Goal: Task Accomplishment & Management: Use online tool/utility

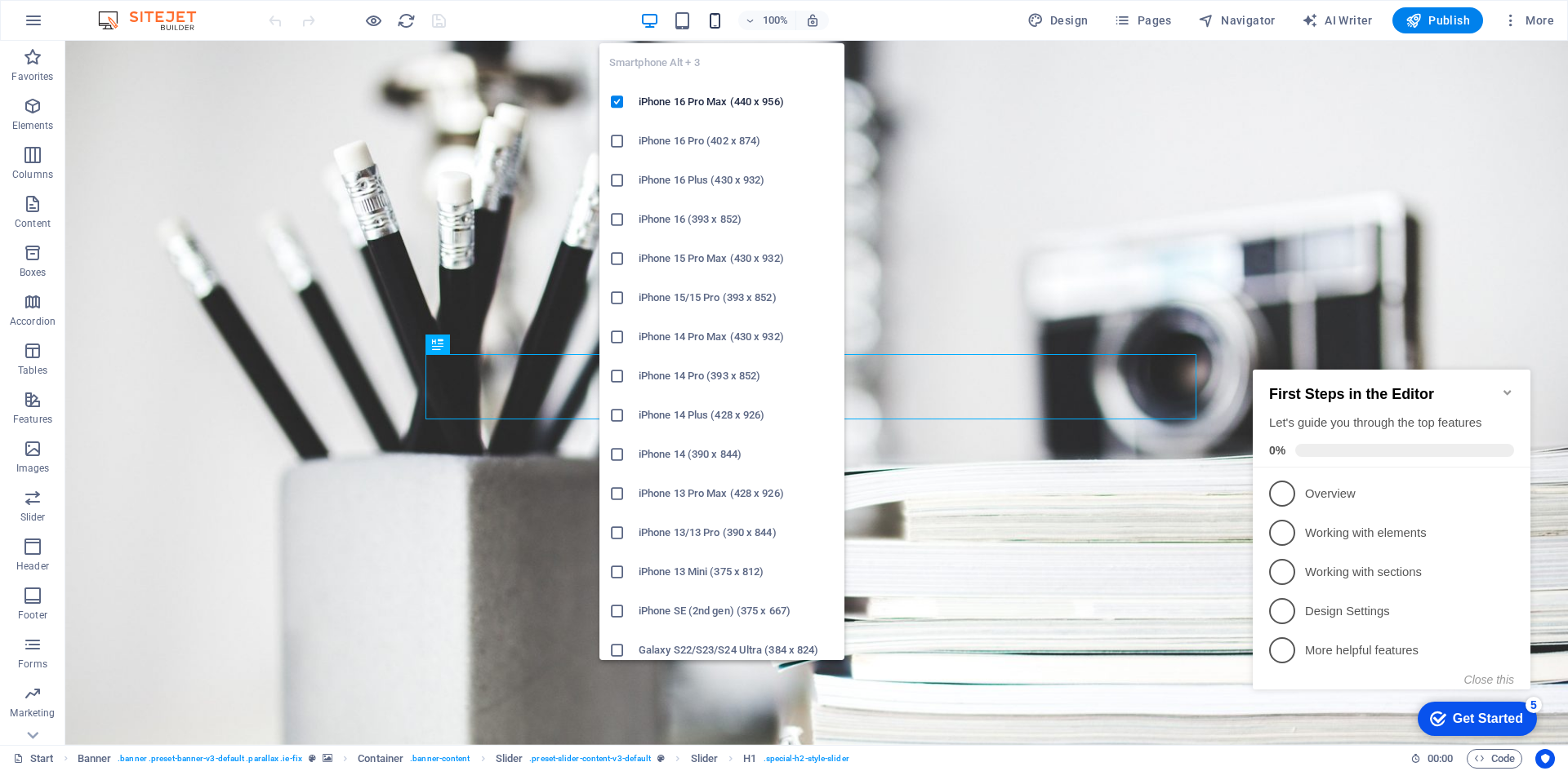
click at [717, 19] on icon "button" at bounding box center [714, 21] width 19 height 19
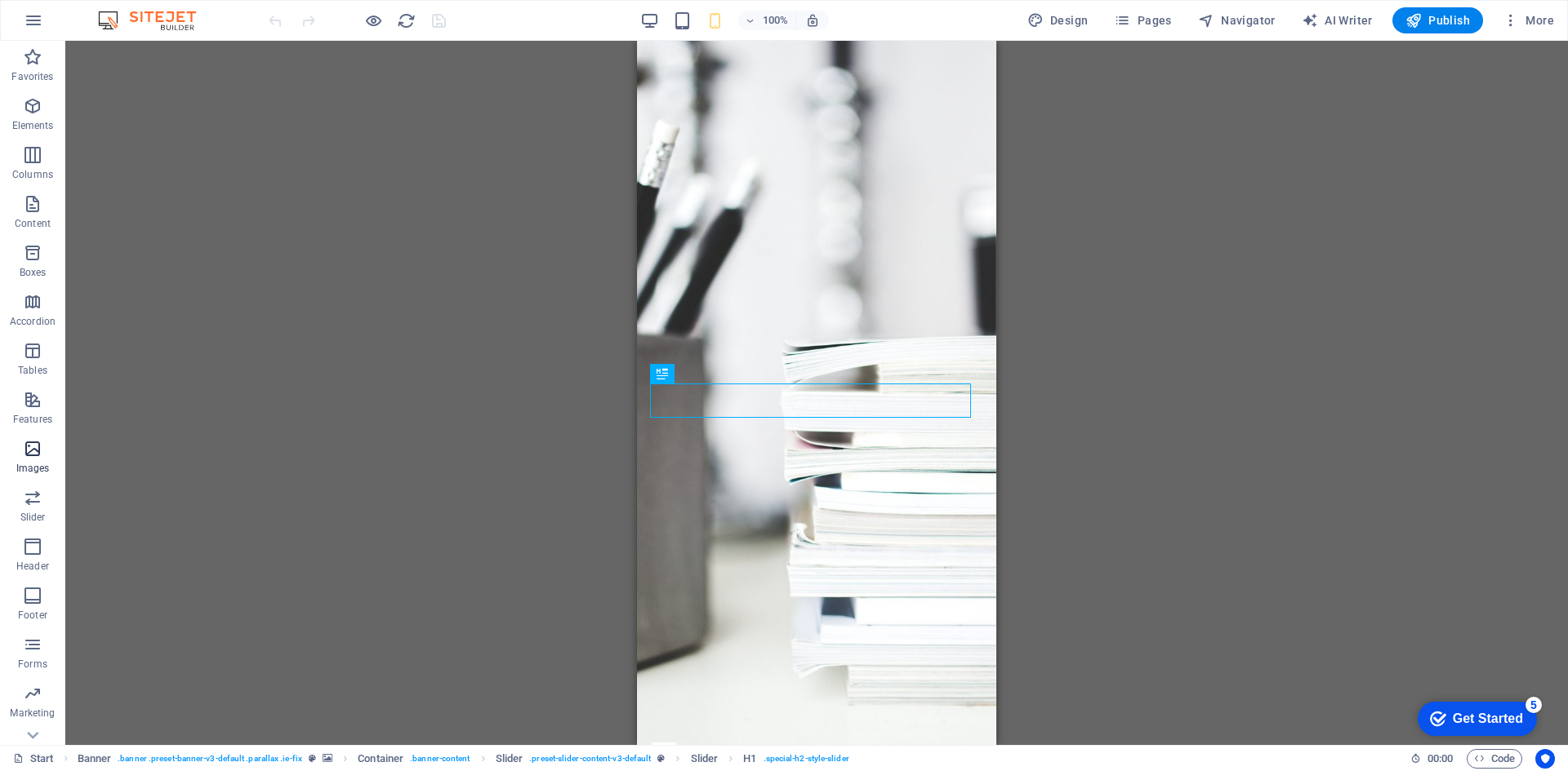
click at [33, 453] on icon "button" at bounding box center [33, 449] width 20 height 20
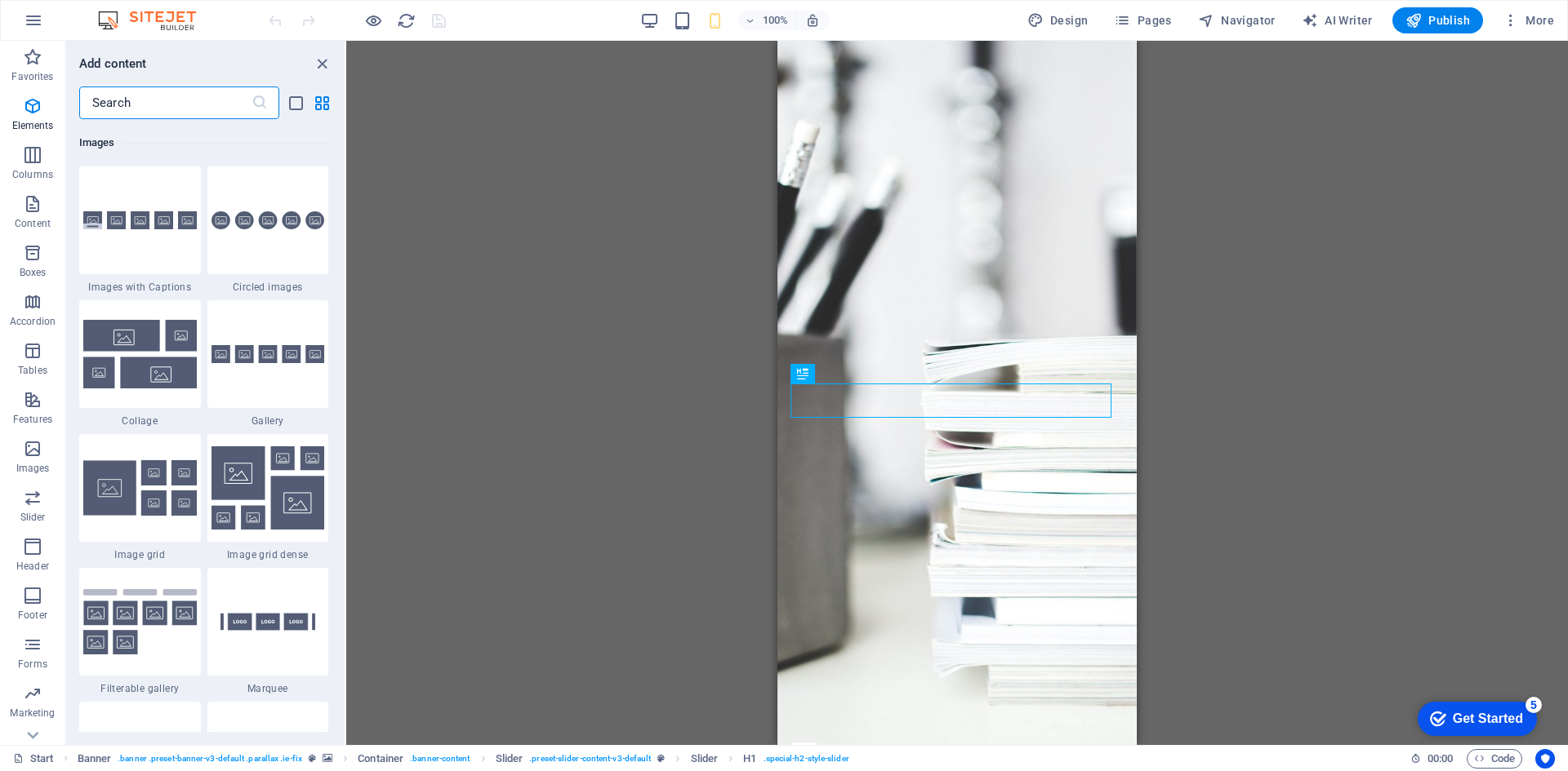
scroll to position [8276, 0]
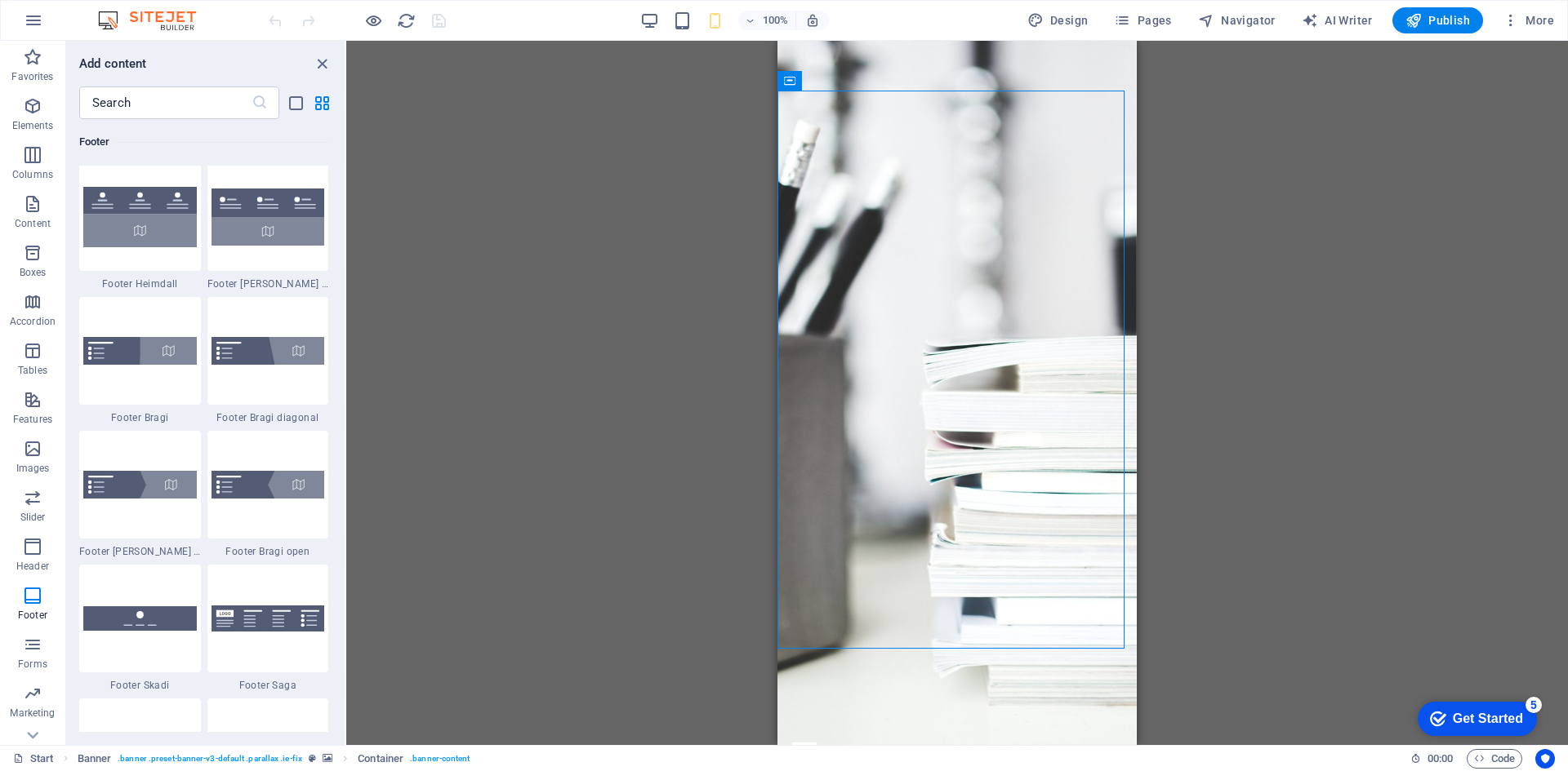
scroll to position [11132, 0]
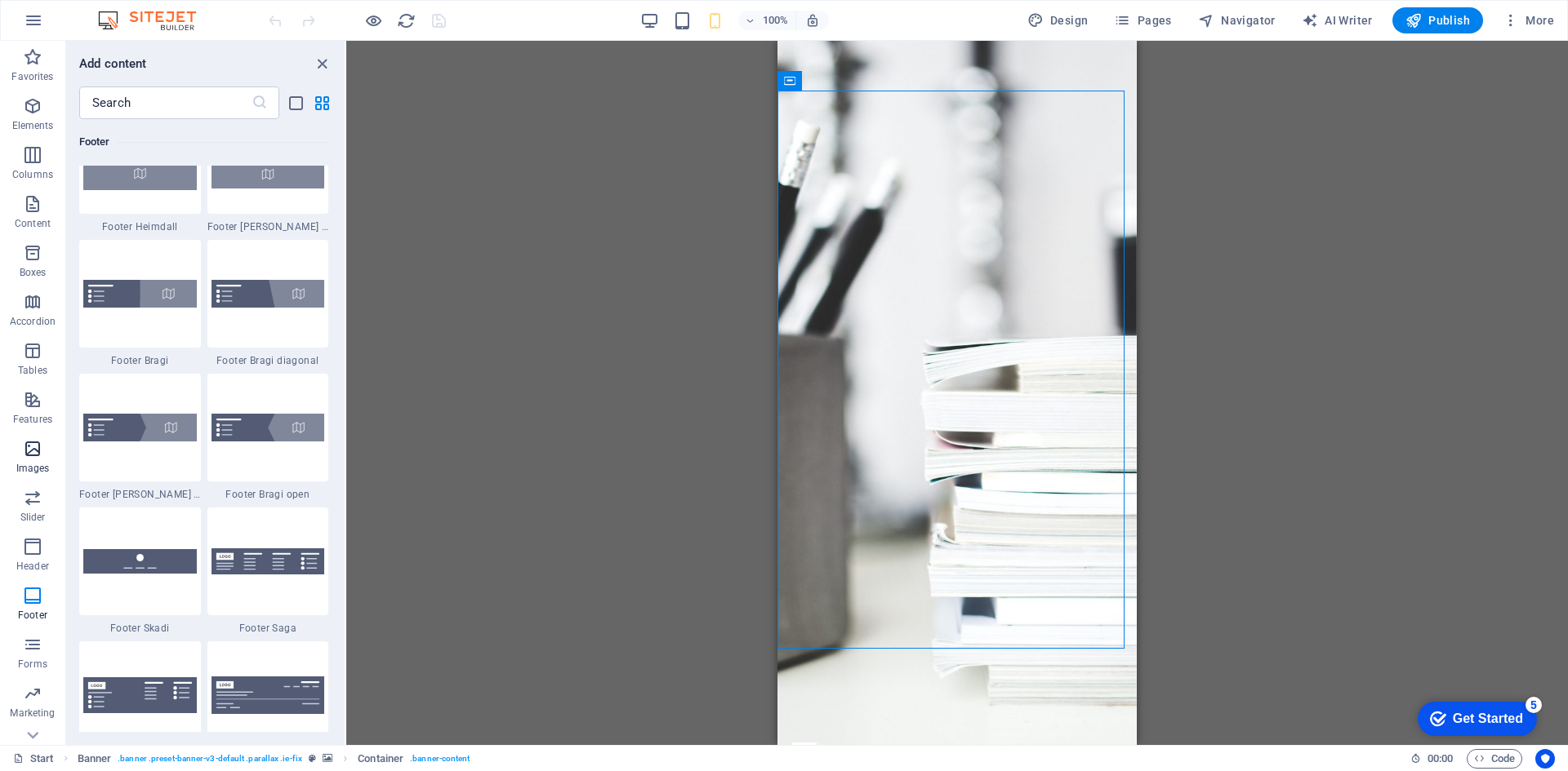
click at [36, 444] on icon "button" at bounding box center [33, 449] width 20 height 20
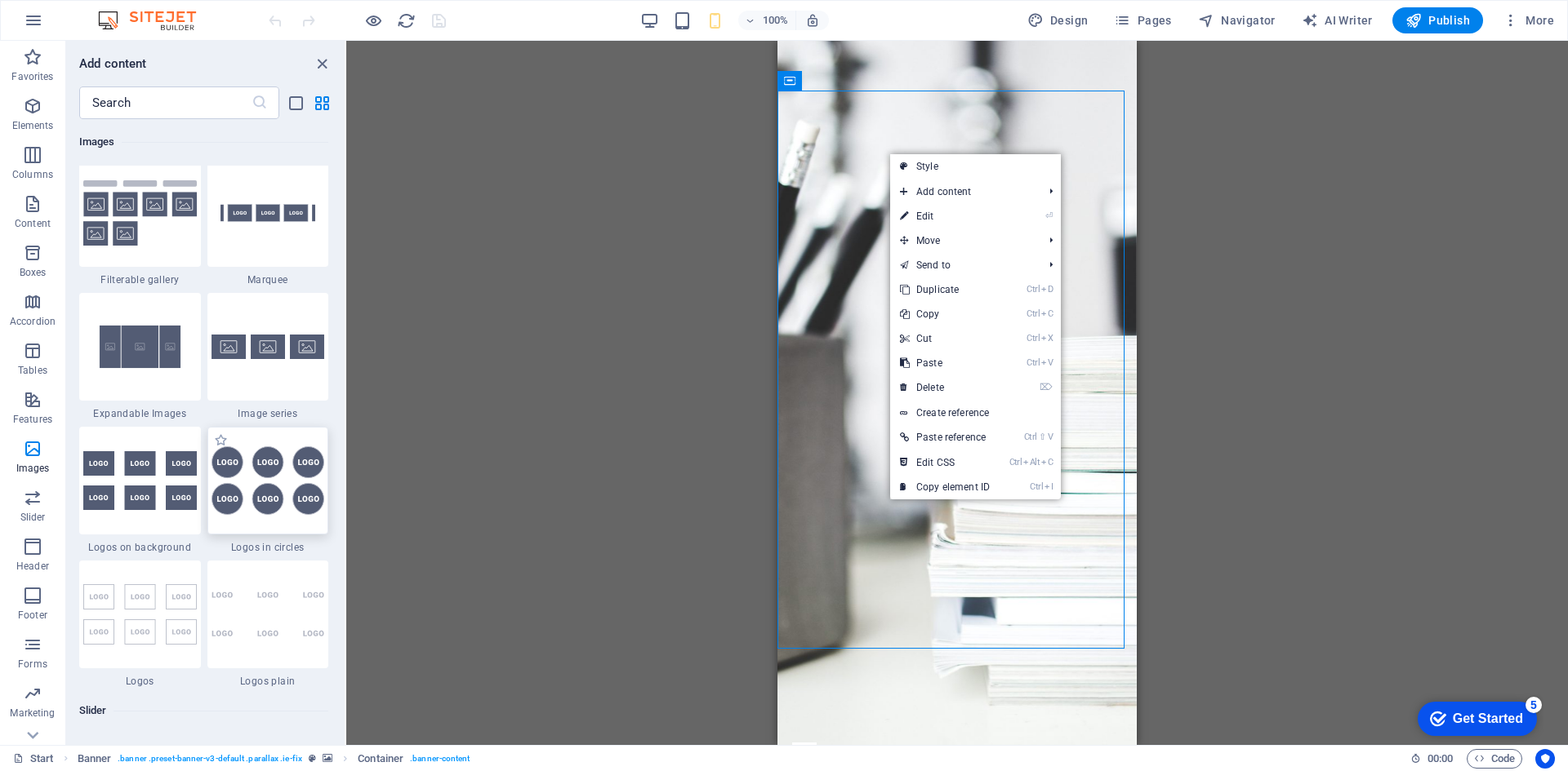
scroll to position [8548, 0]
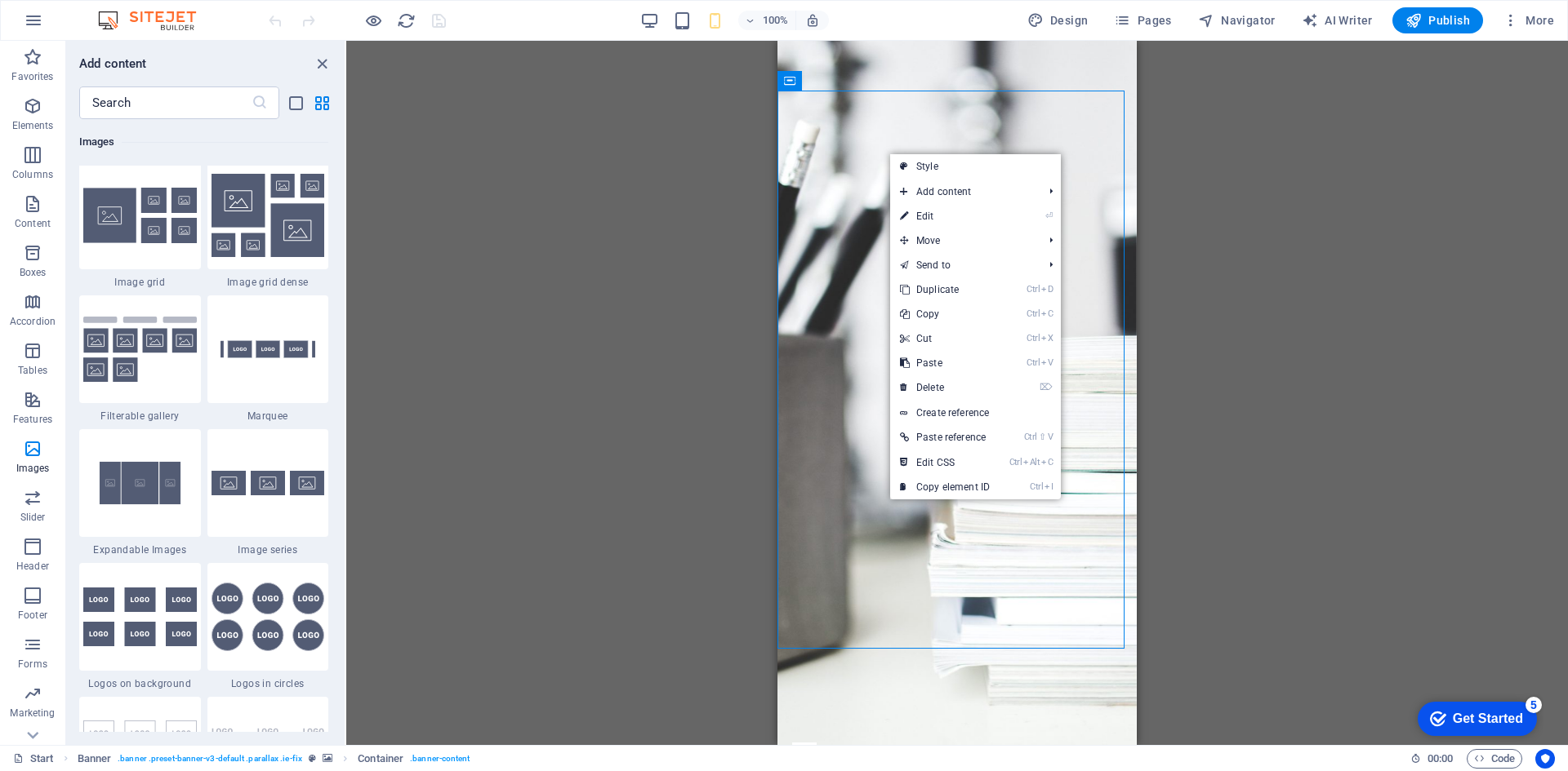
click at [484, 396] on div "Drag here to replace the existing content. Press “Ctrl” if you want to create a…" at bounding box center [956, 393] width 1221 height 704
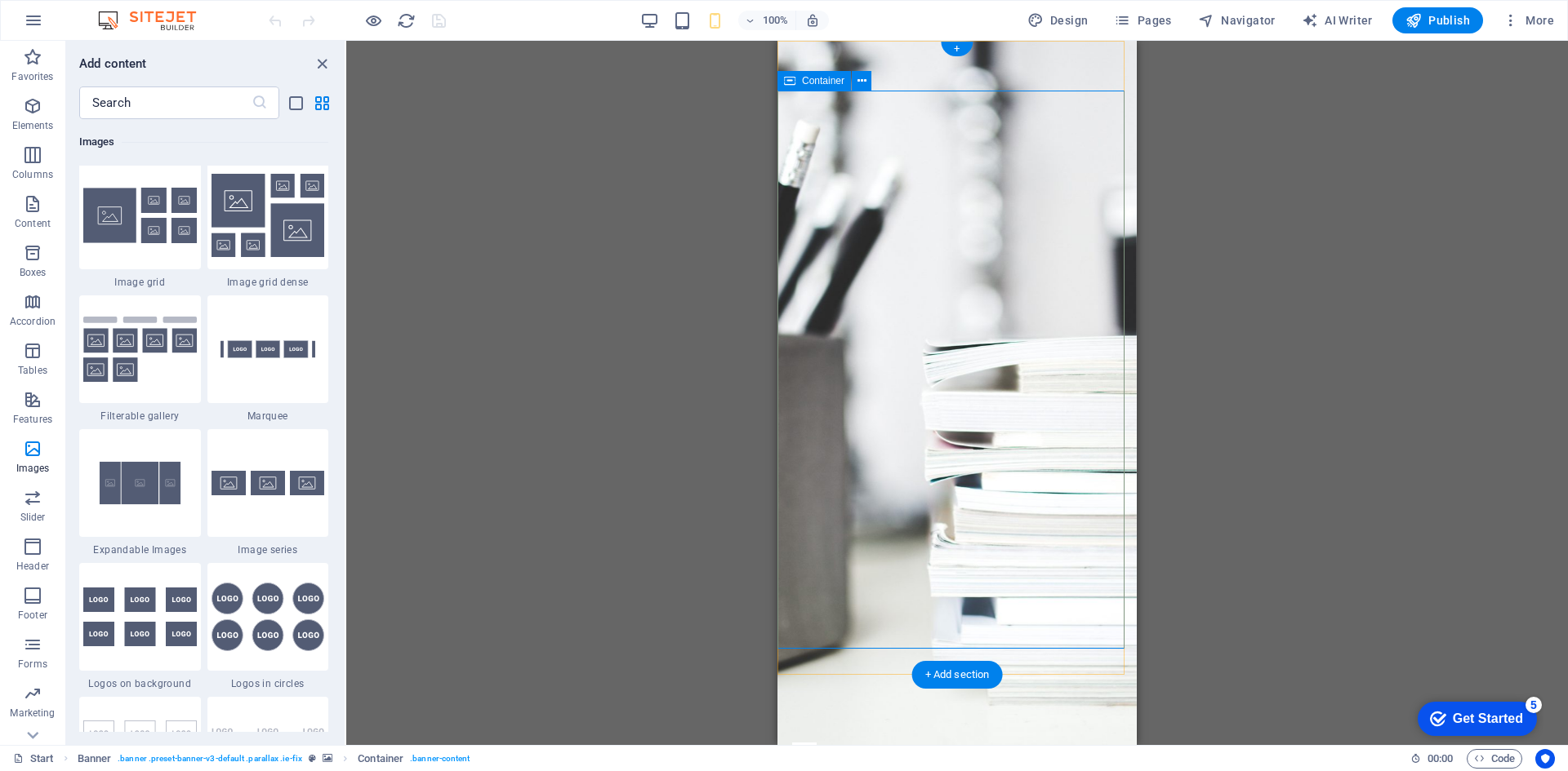
click at [958, 47] on div "+" at bounding box center [956, 49] width 32 height 14
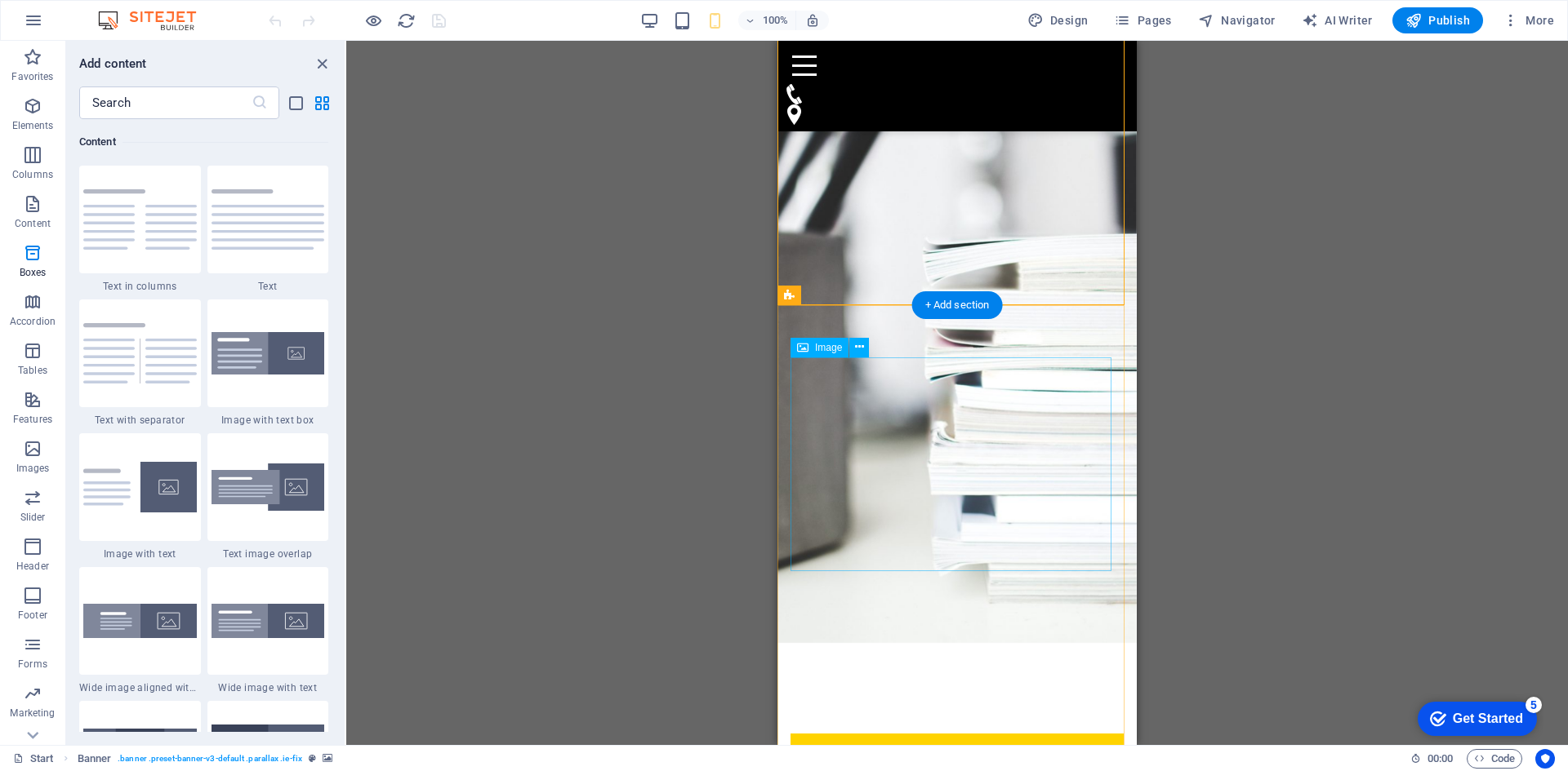
scroll to position [0, 0]
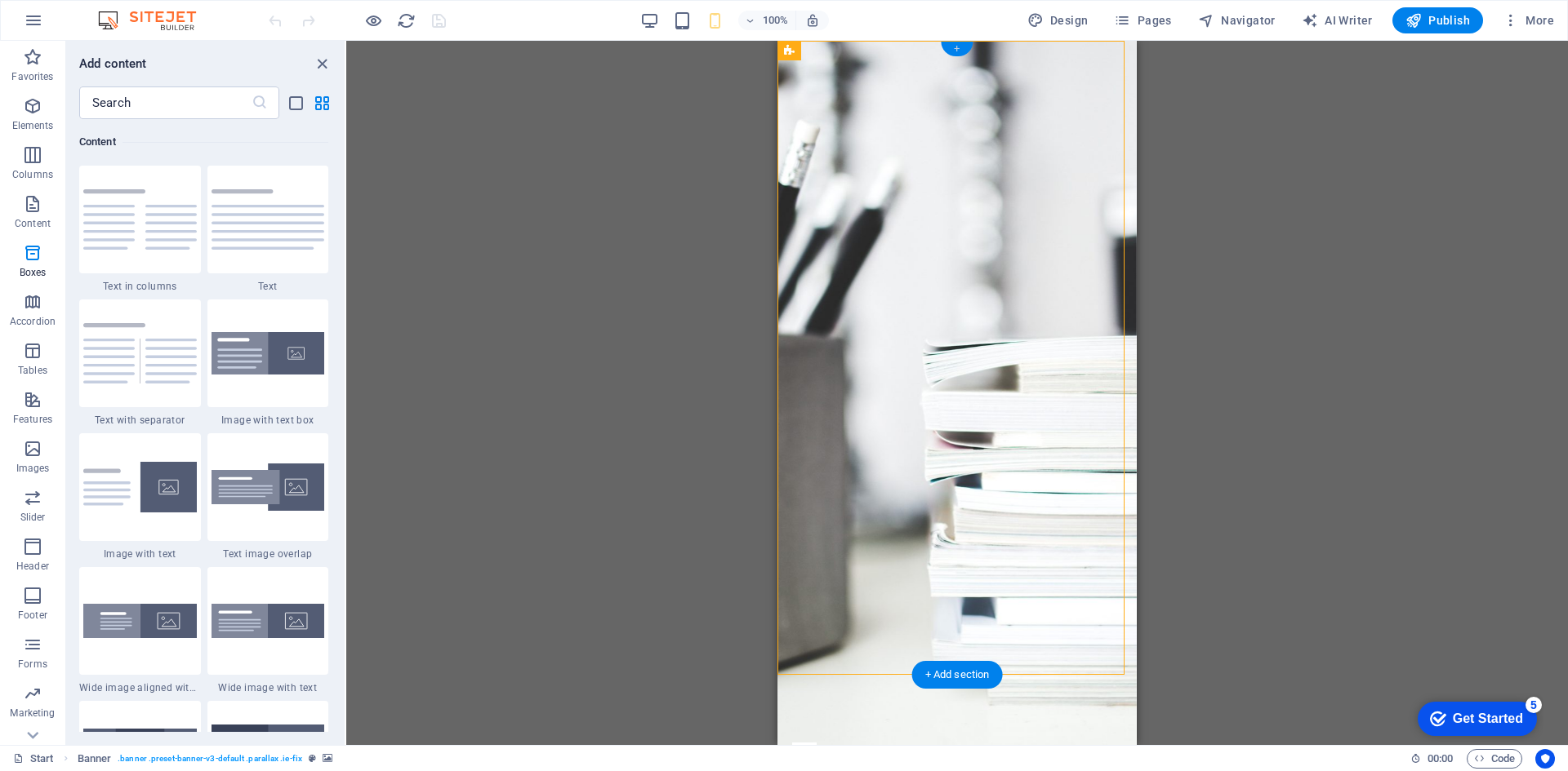
click at [950, 43] on div "+" at bounding box center [956, 49] width 32 height 14
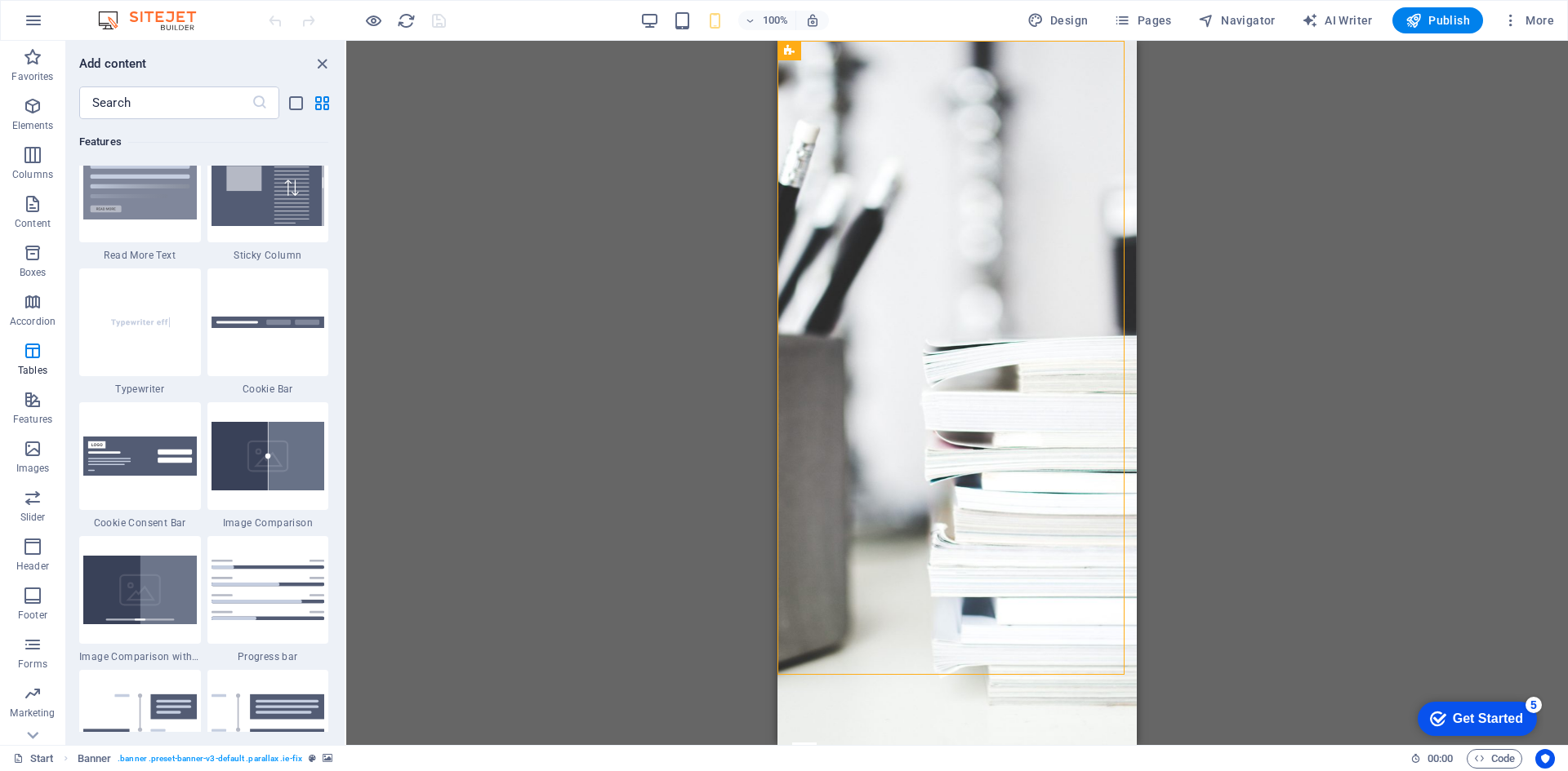
scroll to position [6936, 0]
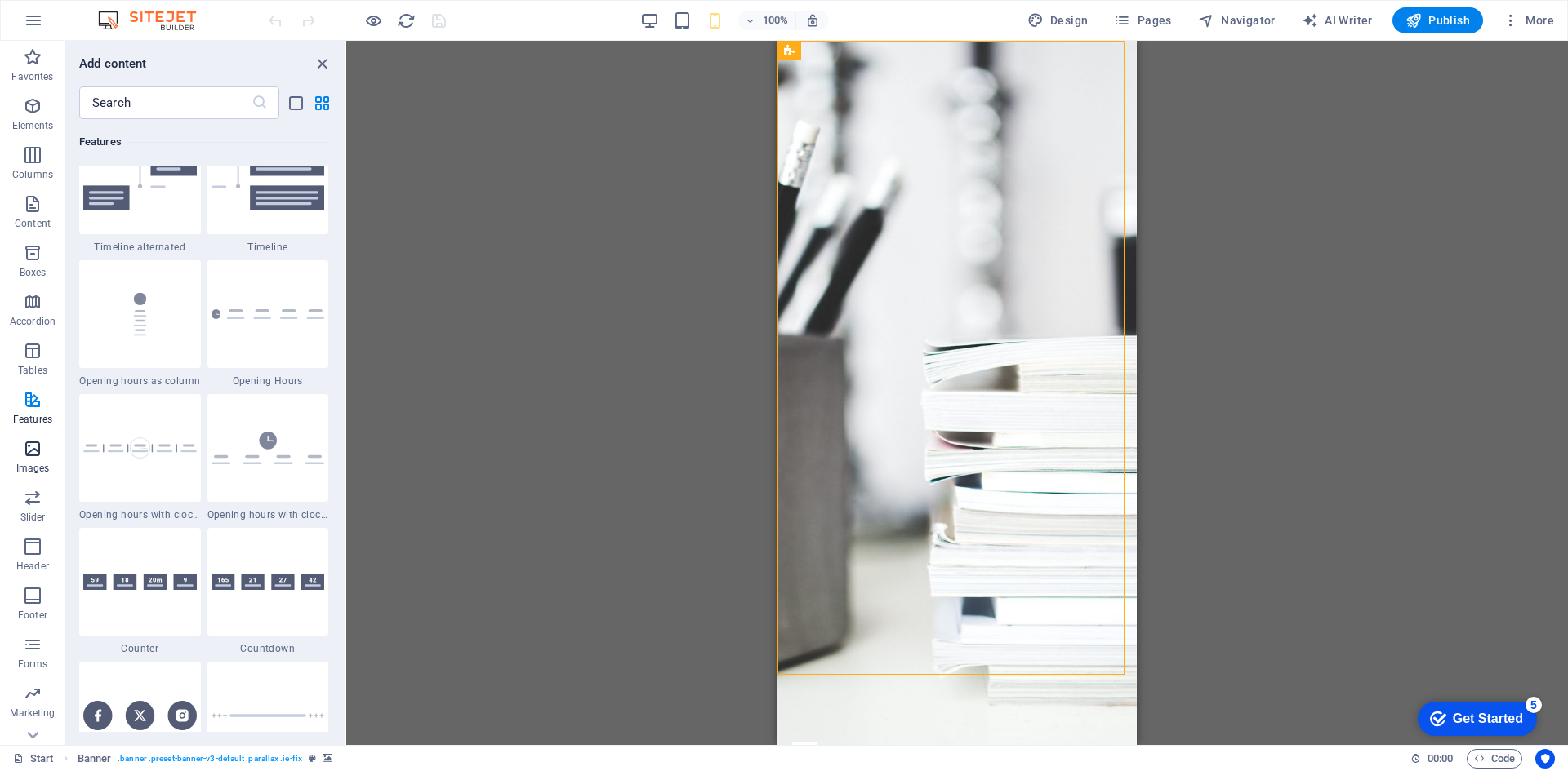
click at [39, 453] on icon "button" at bounding box center [33, 449] width 20 height 20
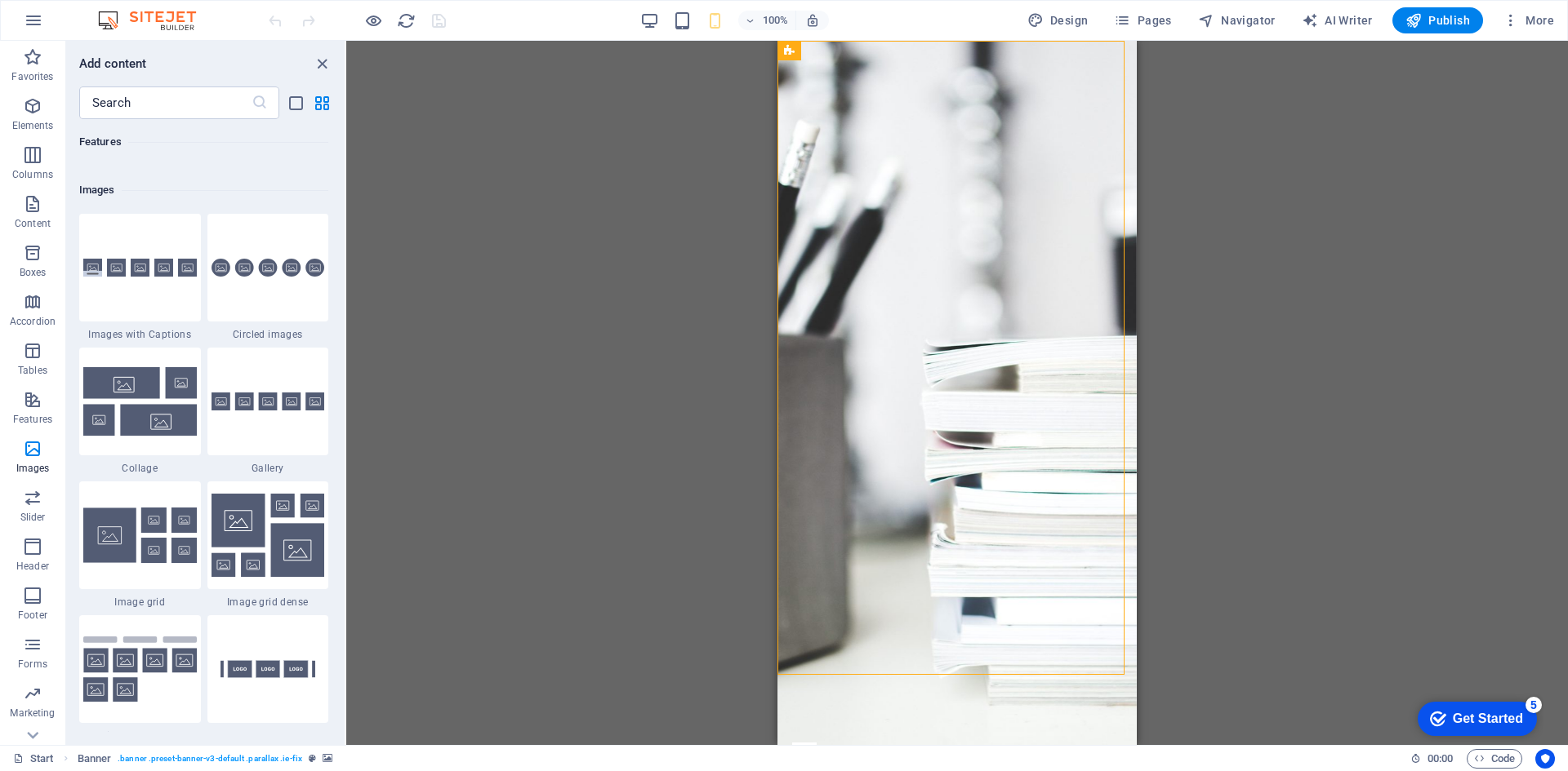
scroll to position [8276, 0]
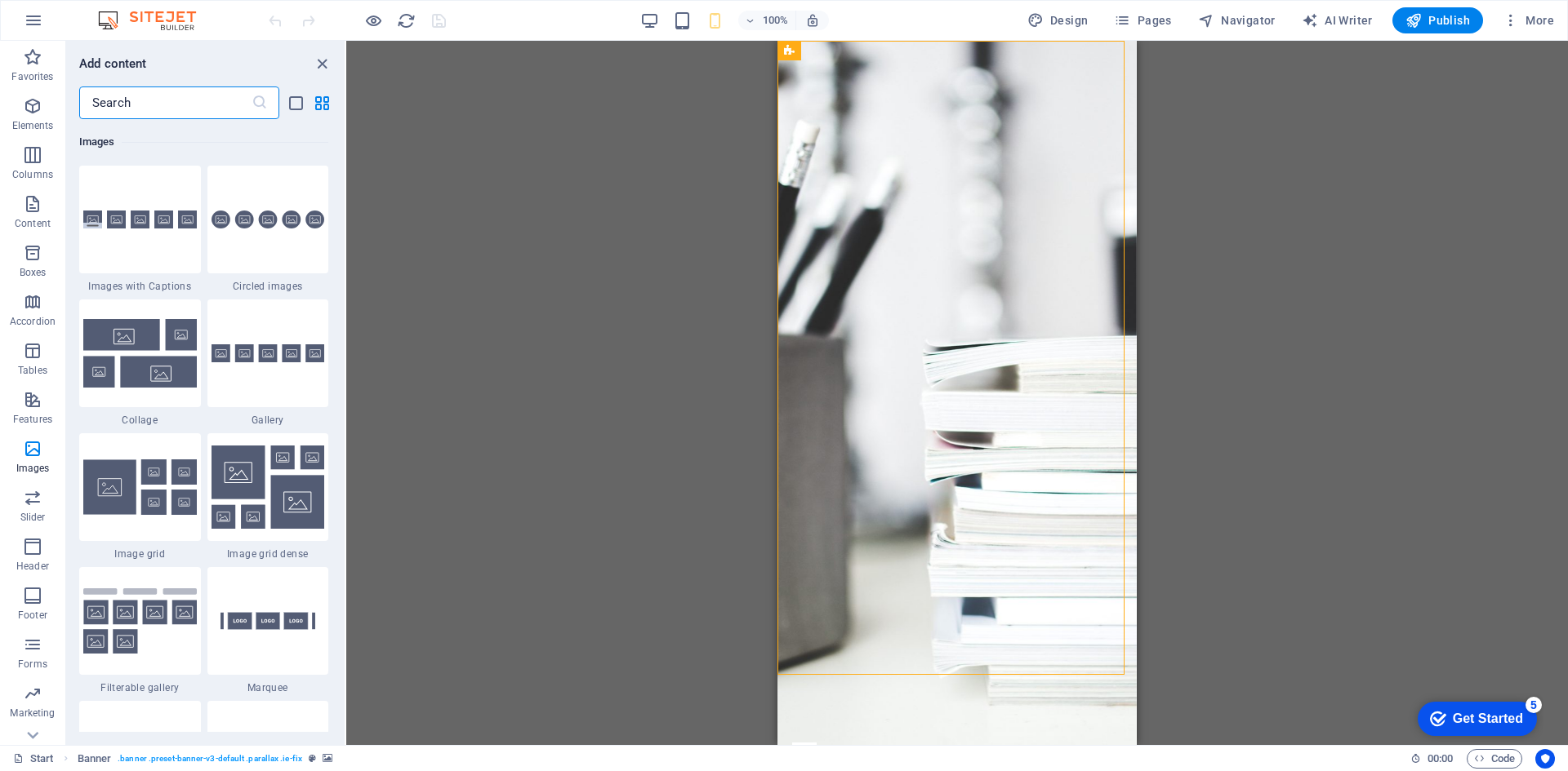
click at [174, 88] on input "text" at bounding box center [165, 103] width 172 height 33
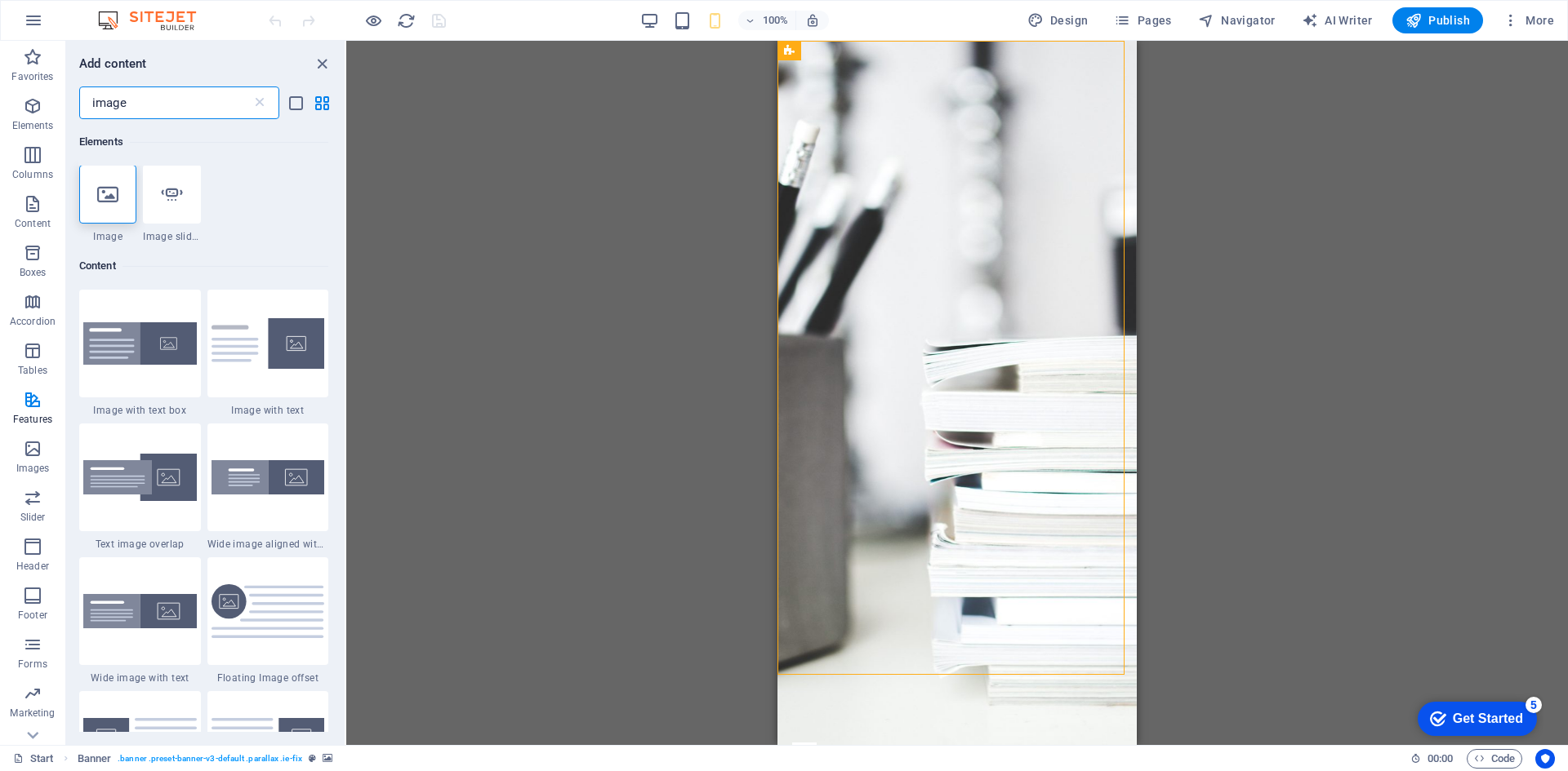
scroll to position [0, 0]
type input "image"
click at [104, 204] on icon at bounding box center [107, 195] width 21 height 21
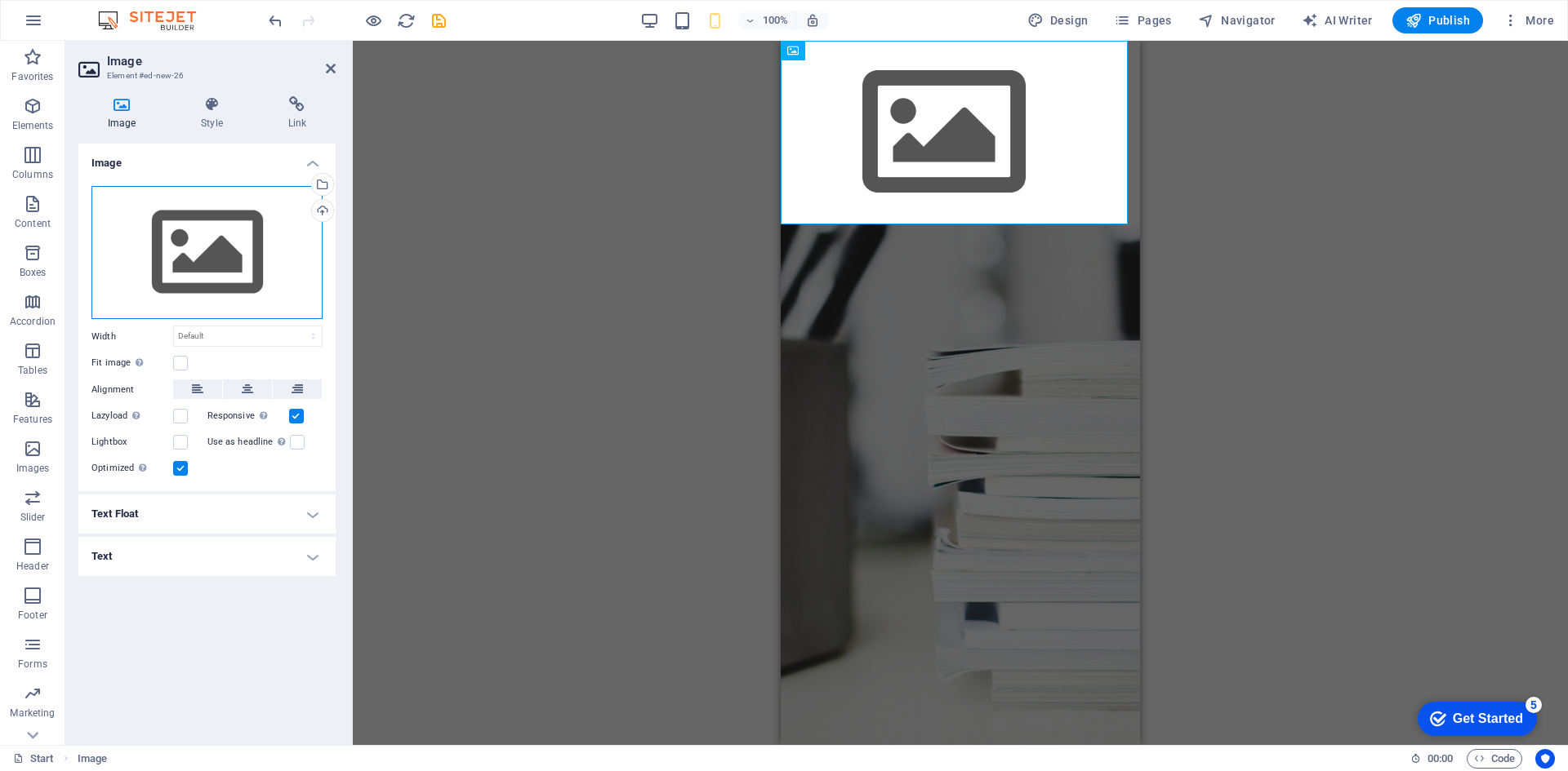
click at [162, 224] on div "Drag files here, click to choose files or select files from Files or our free s…" at bounding box center [206, 253] width 231 height 134
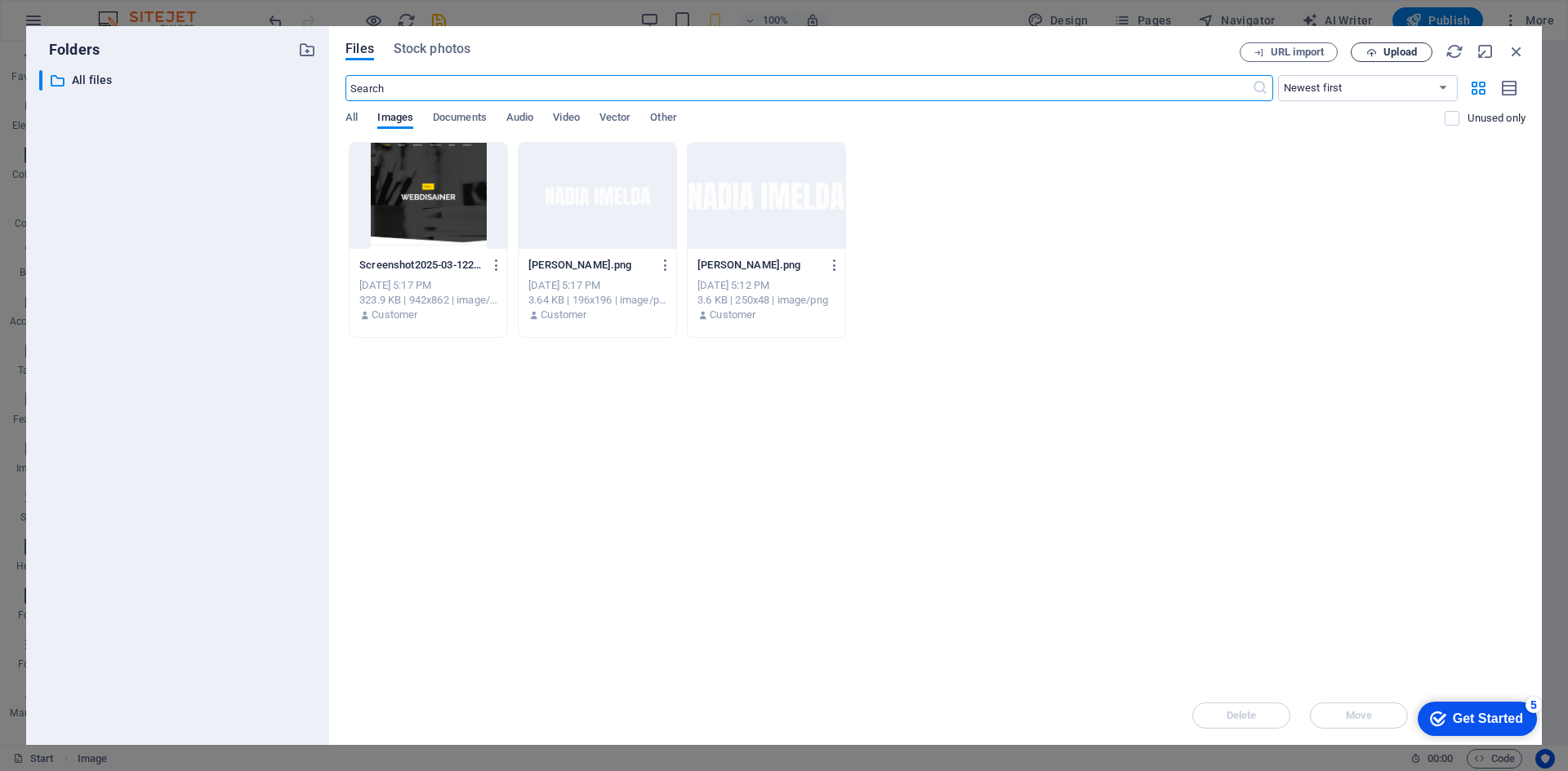
click at [1378, 55] on span "Upload" at bounding box center [1391, 52] width 67 height 11
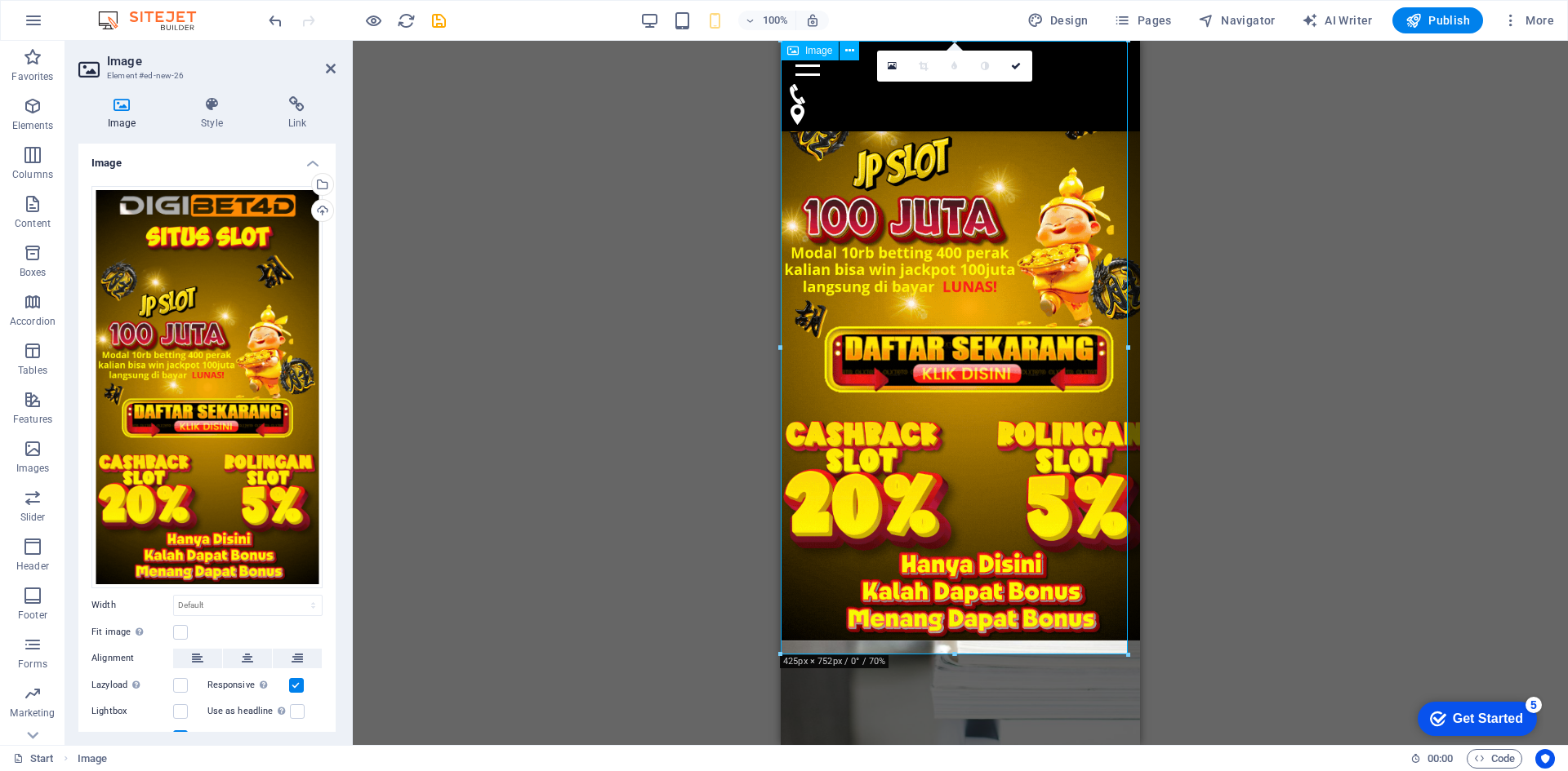
scroll to position [137, 0]
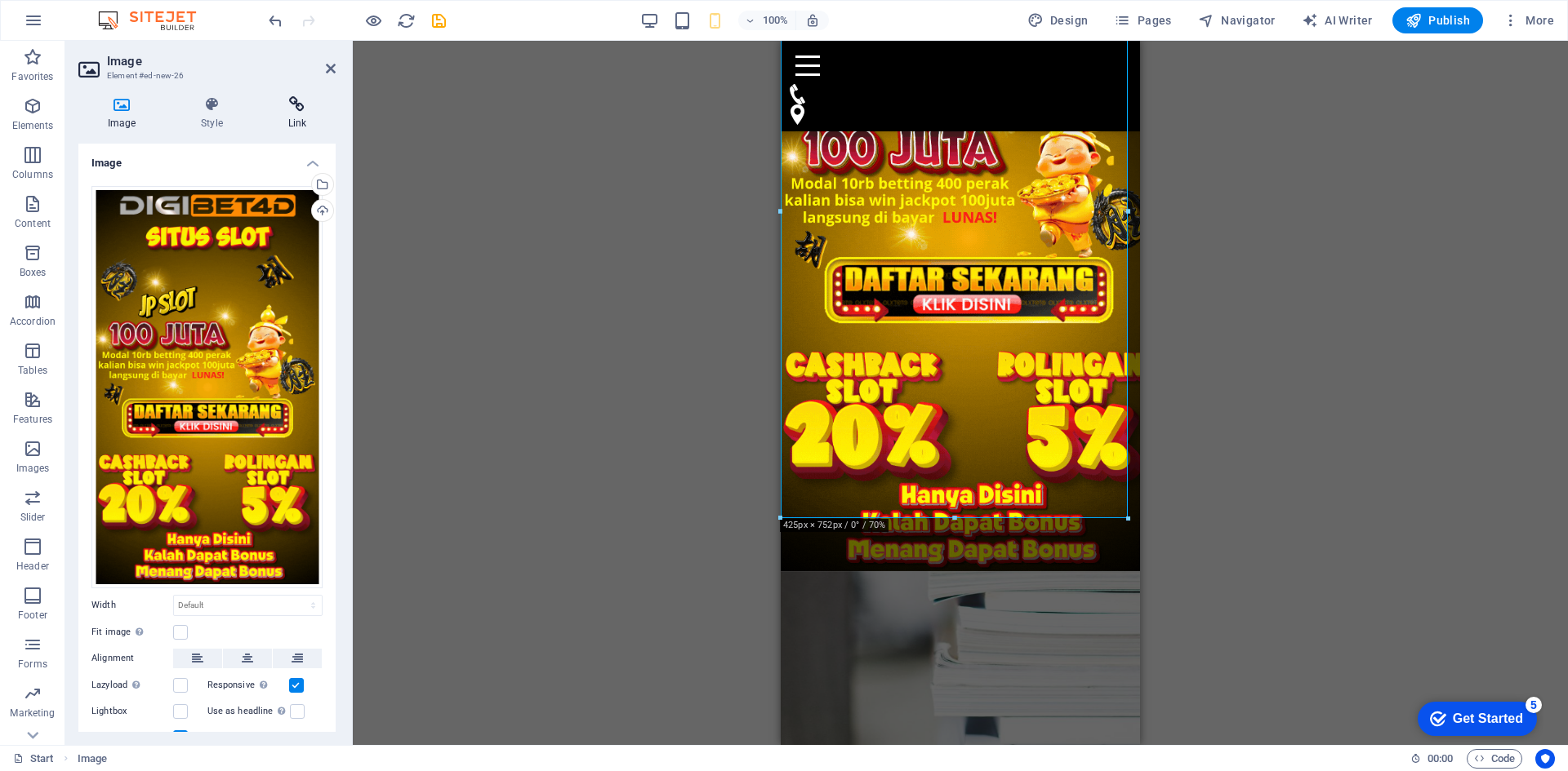
click at [304, 109] on icon at bounding box center [297, 104] width 77 height 16
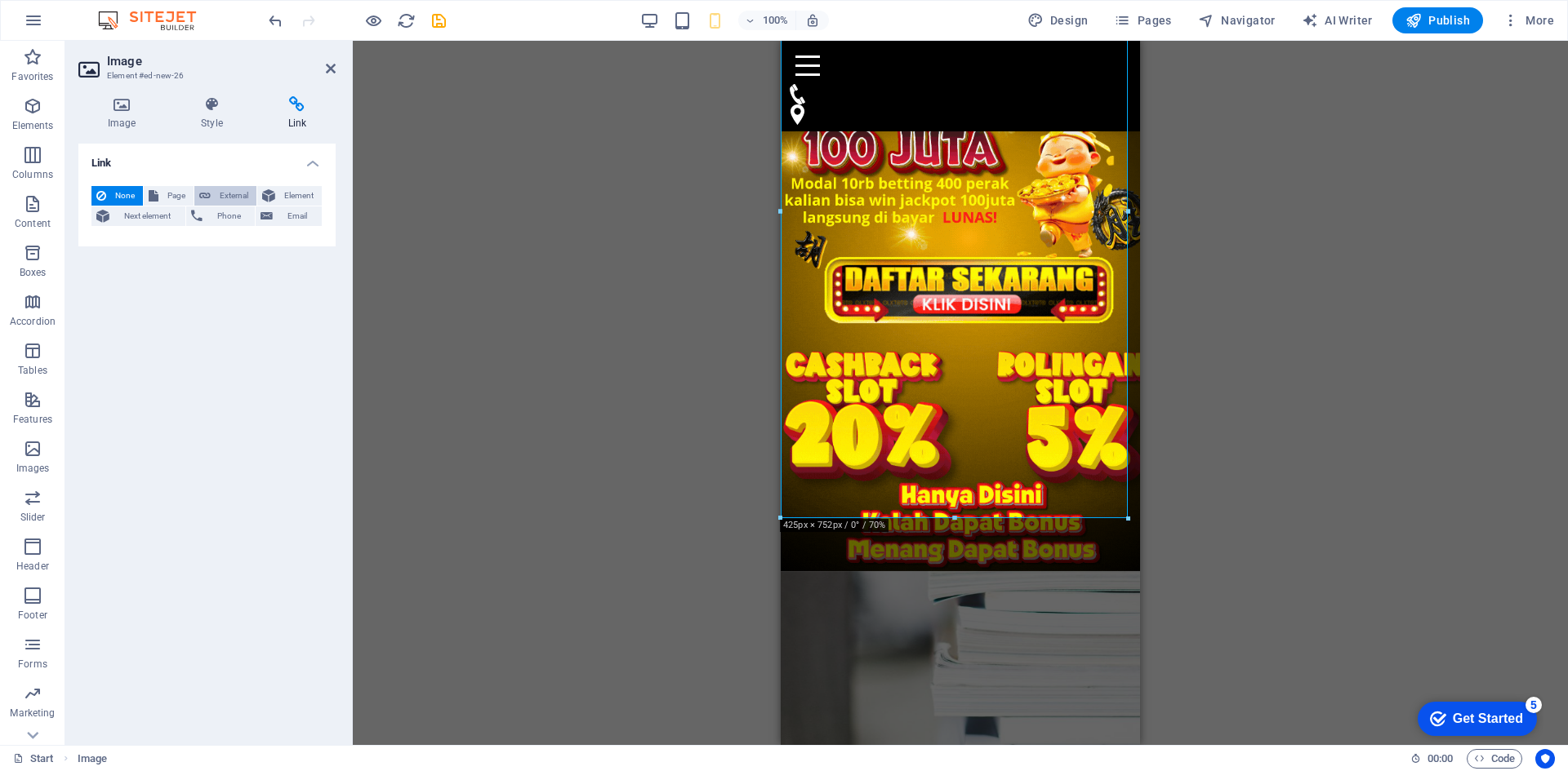
click at [227, 194] on span "External" at bounding box center [234, 196] width 36 height 20
select select "blank"
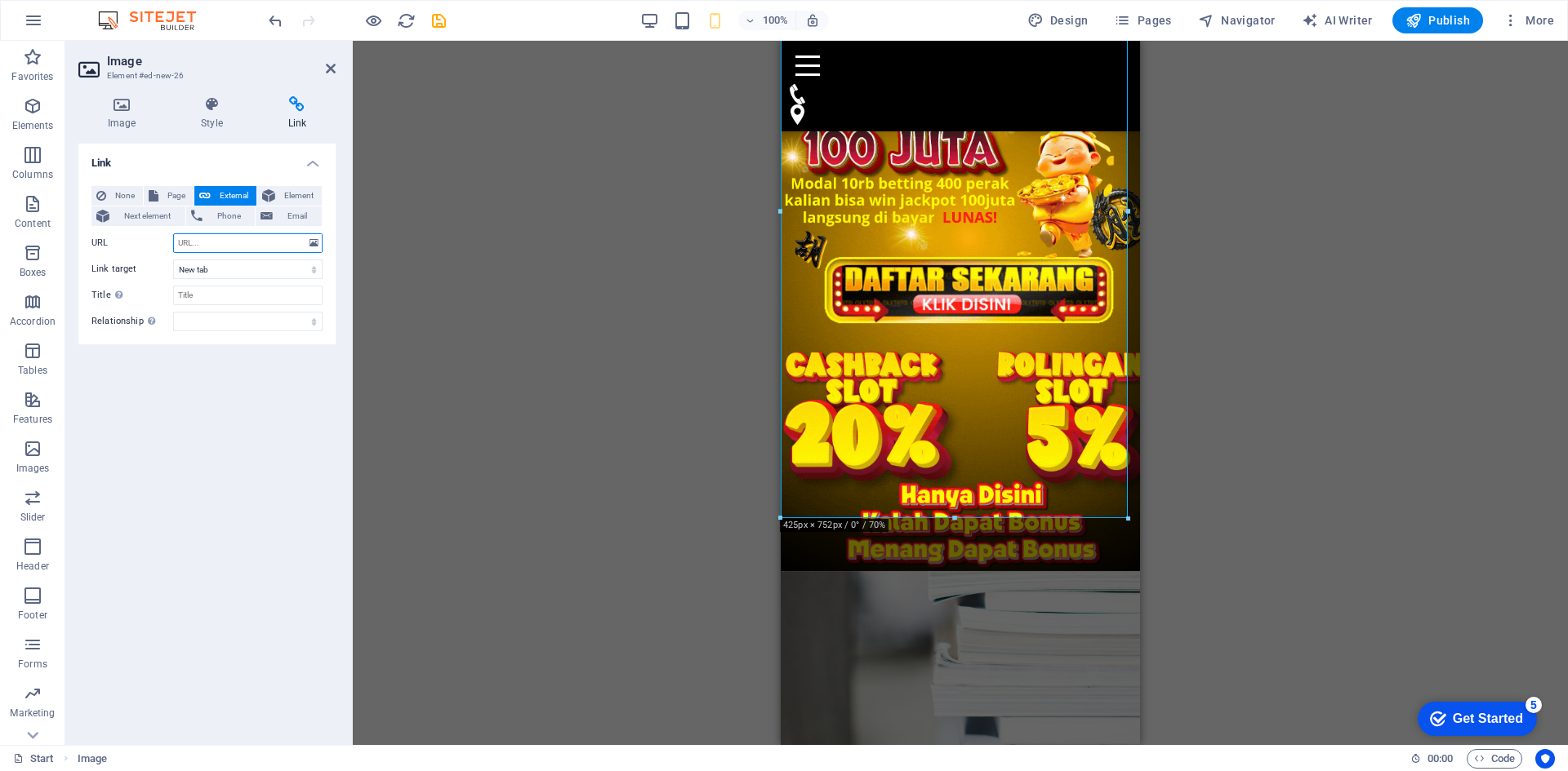
click at [239, 239] on input "URL" at bounding box center [247, 243] width 149 height 20
paste input "[DOMAIN_NAME]/link.php?member=vvip"
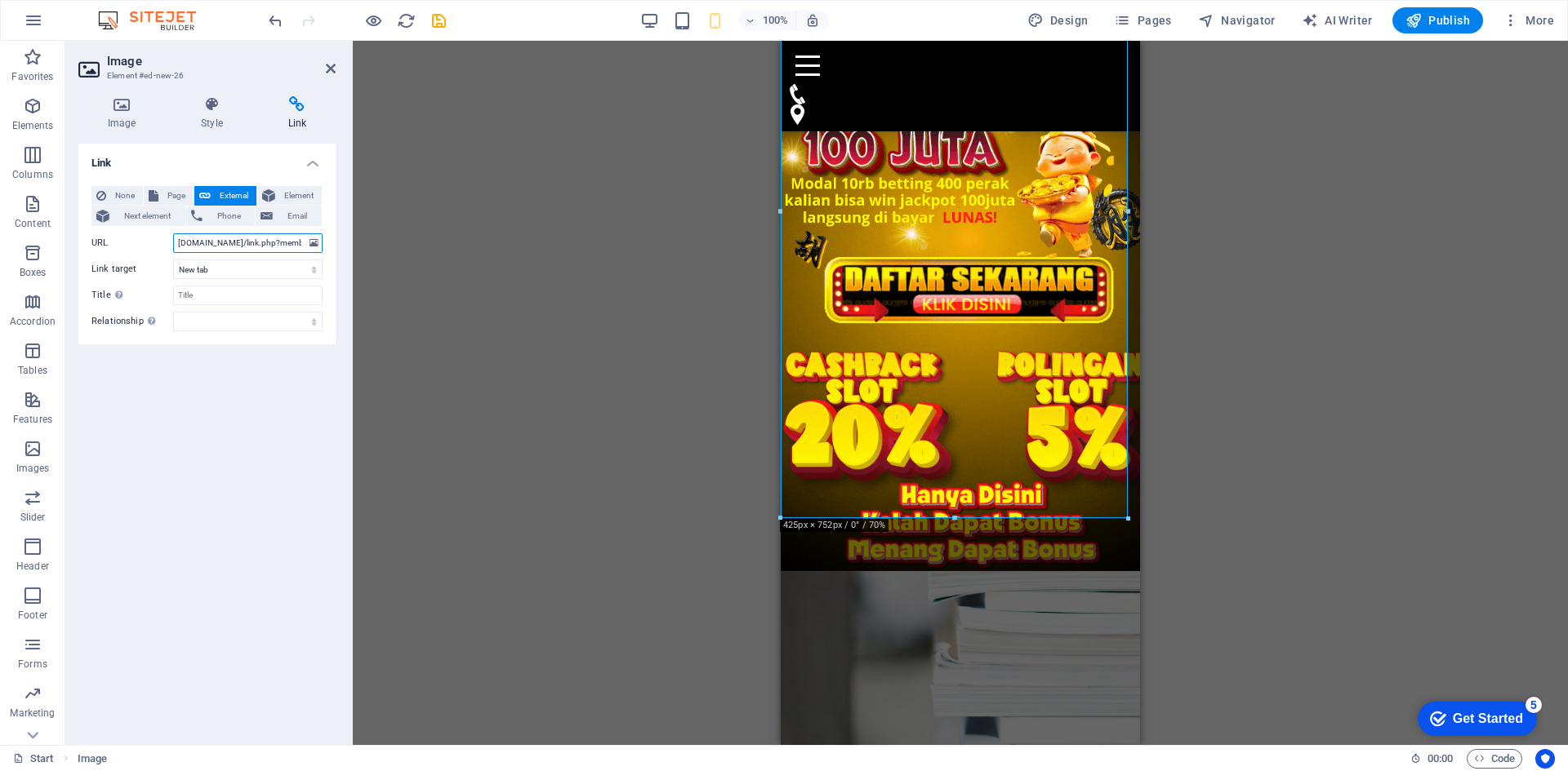
scroll to position [0, 31]
type input "[DOMAIN_NAME]/link.php?member=vvip"
click at [288, 489] on div "Link None Page External Element Next element Phone Email Page Start Subpage Leg…" at bounding box center [207, 438] width 257 height 588
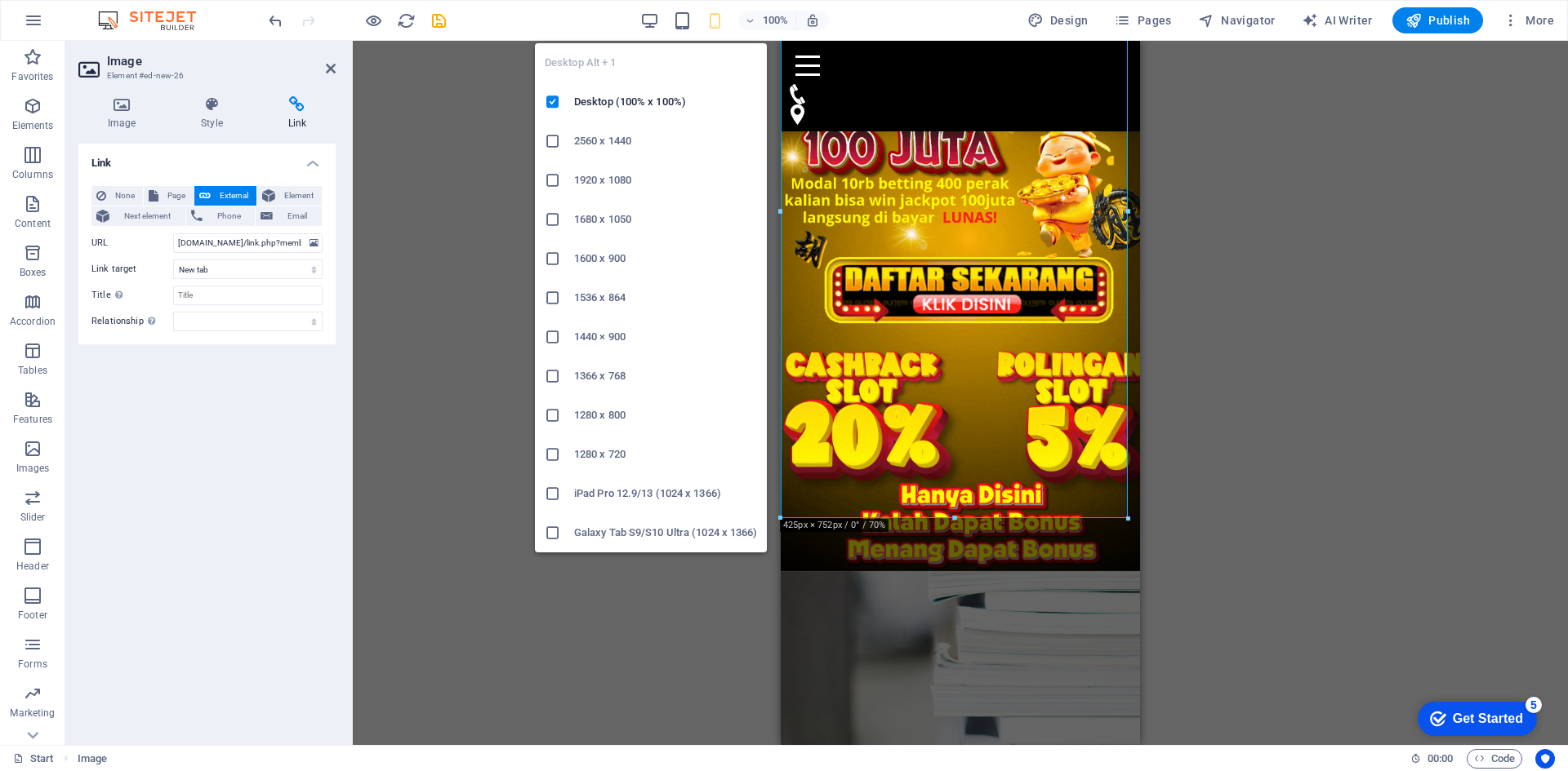
click at [658, 8] on div "100%" at bounding box center [734, 20] width 188 height 26
click at [646, 24] on icon "button" at bounding box center [649, 21] width 19 height 19
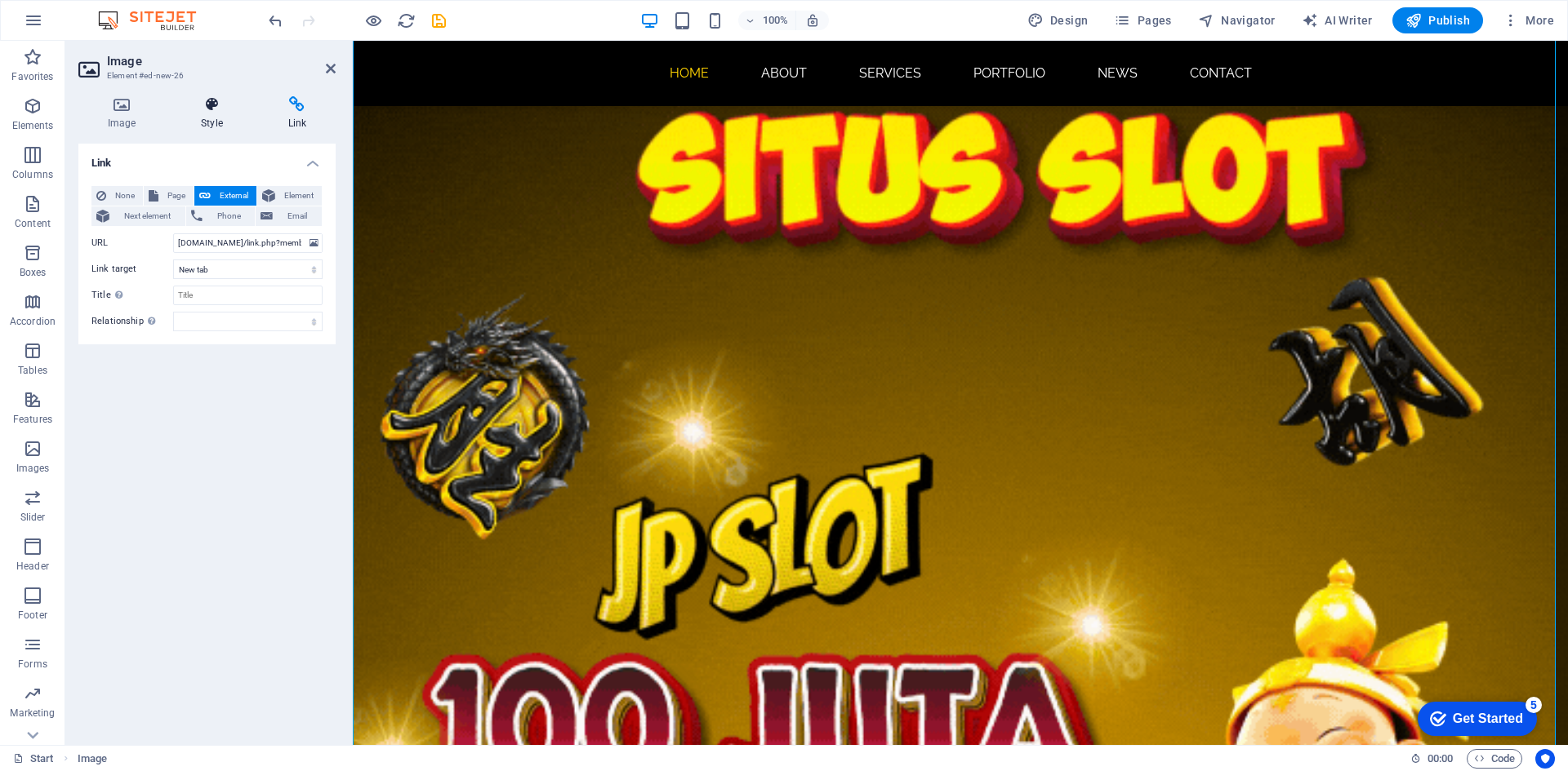
click at [206, 121] on h4 "Style" at bounding box center [215, 113] width 87 height 34
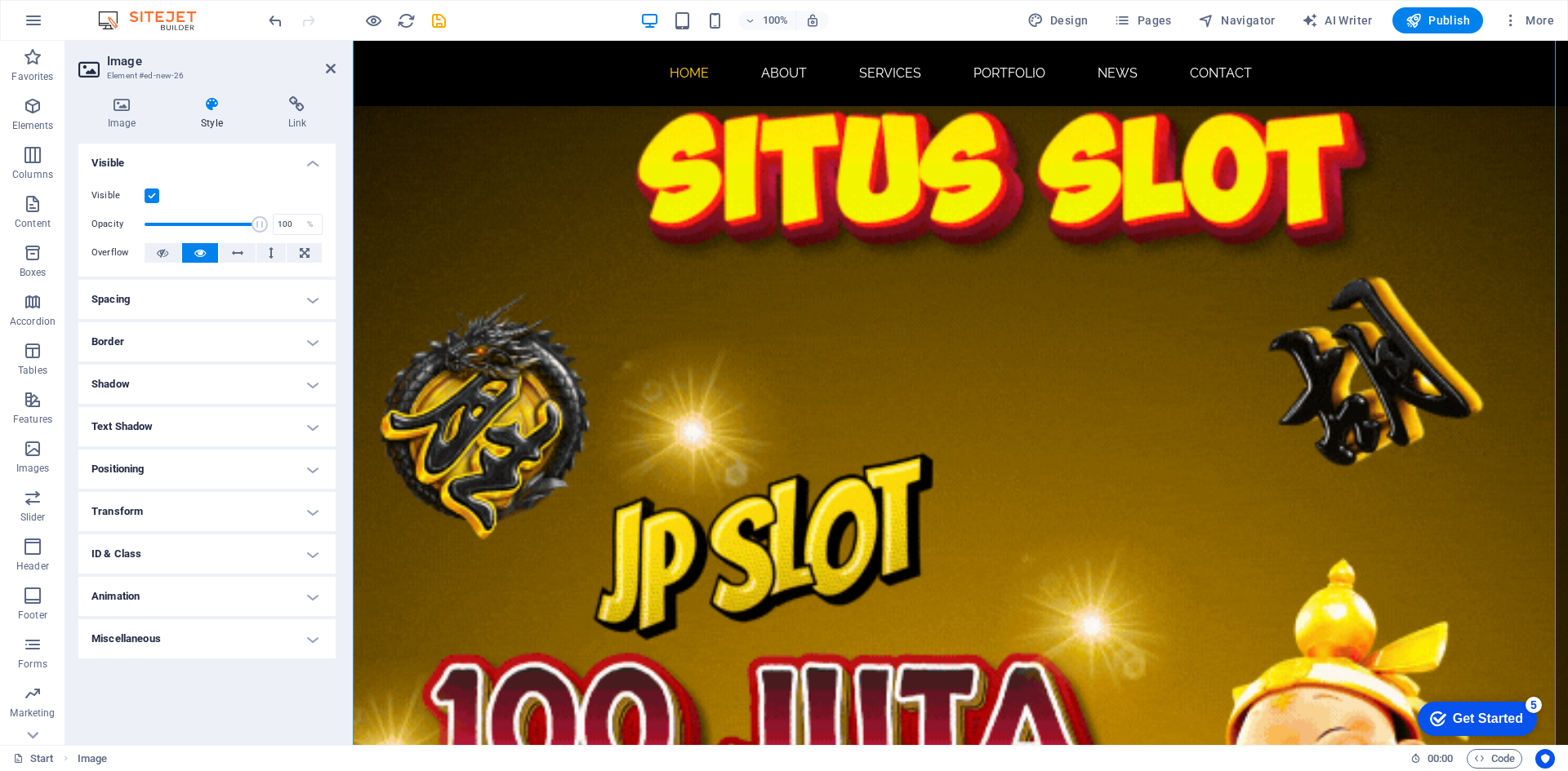
click at [148, 194] on label at bounding box center [152, 195] width 14 height 14
click at [0, 0] on input "Visible" at bounding box center [0, 0] width 0 height 0
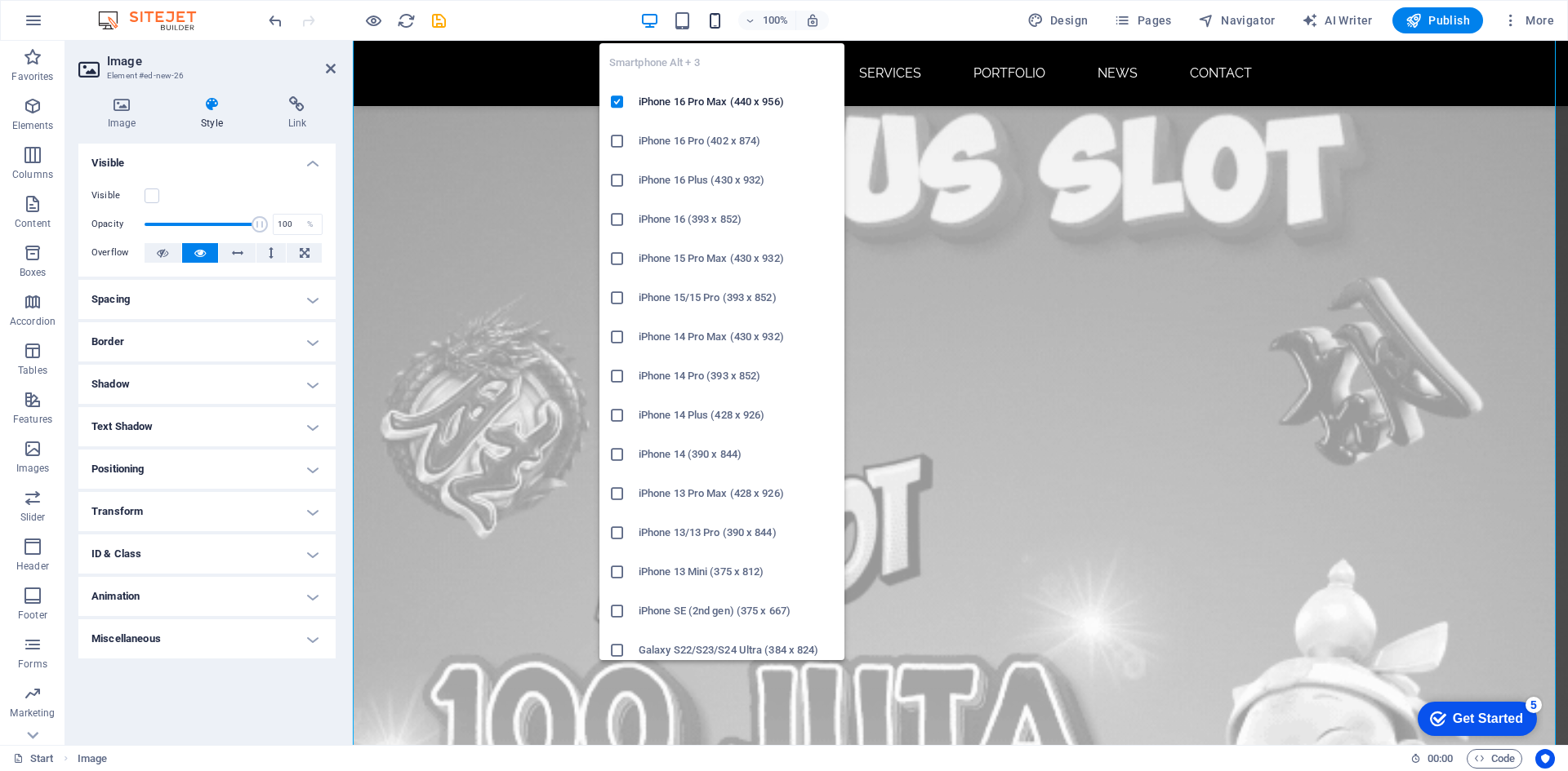
click at [712, 17] on icon "button" at bounding box center [714, 21] width 19 height 19
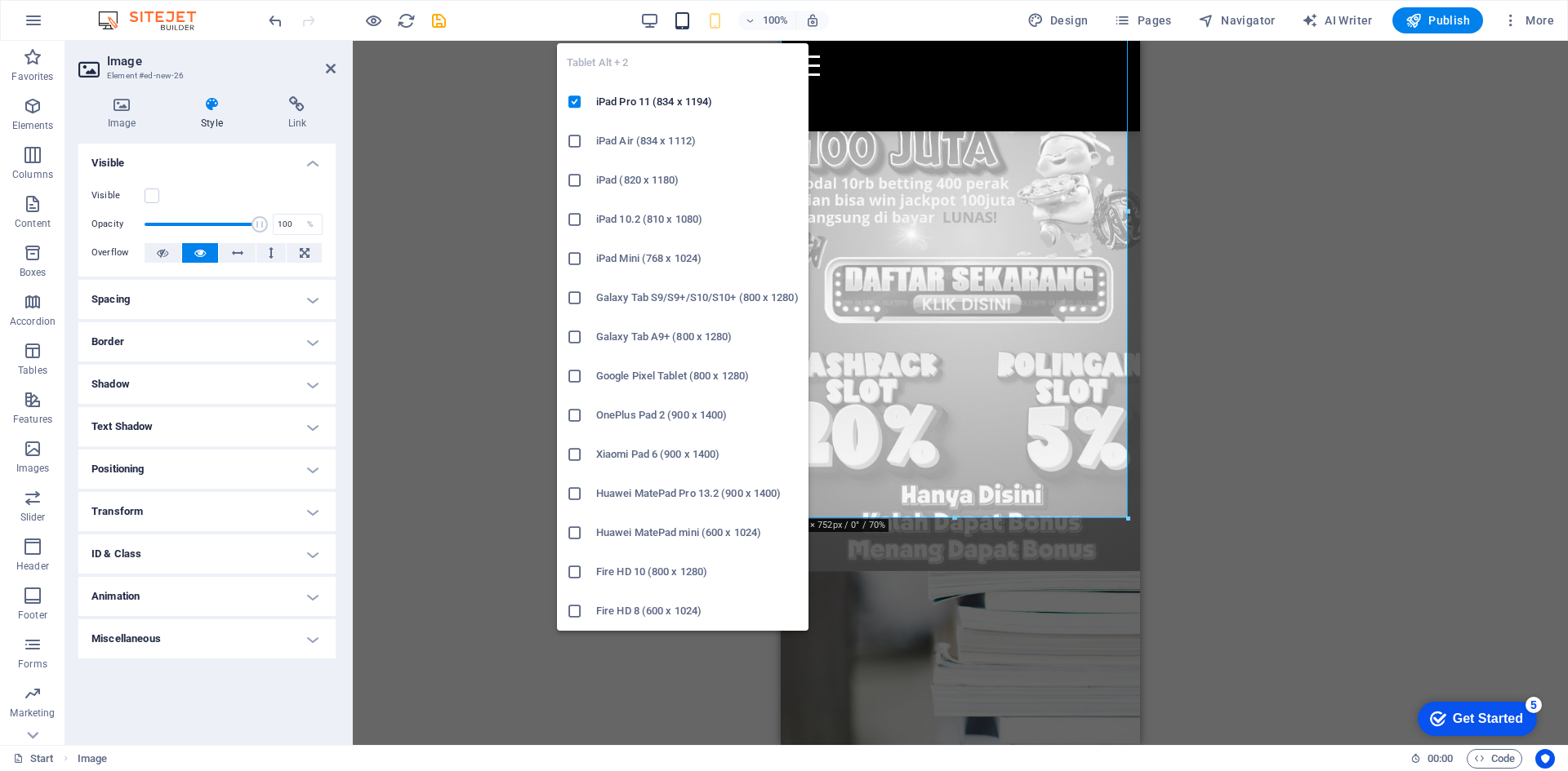
click at [683, 17] on icon "button" at bounding box center [682, 21] width 19 height 19
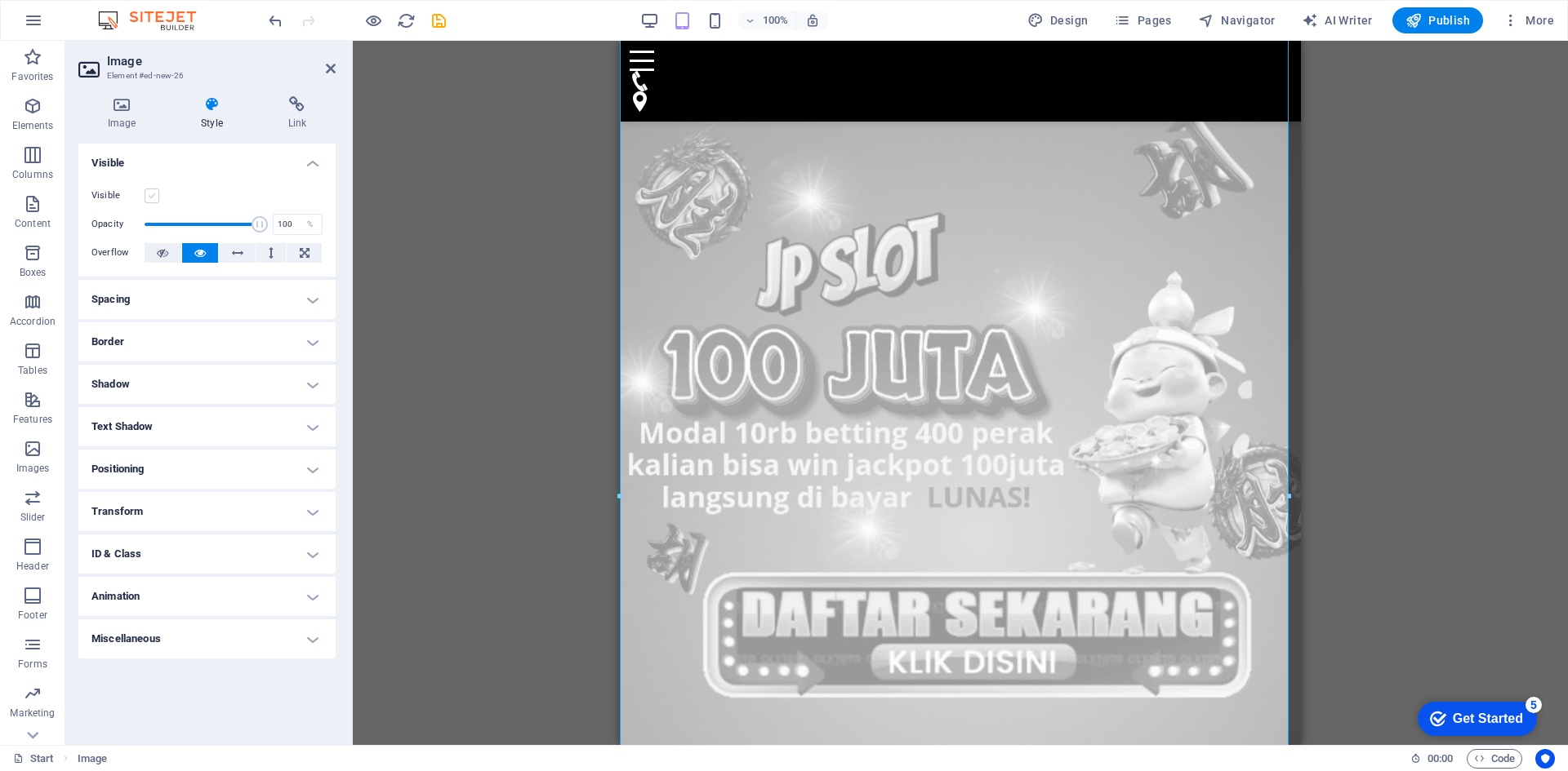
click at [156, 196] on label at bounding box center [152, 195] width 14 height 14
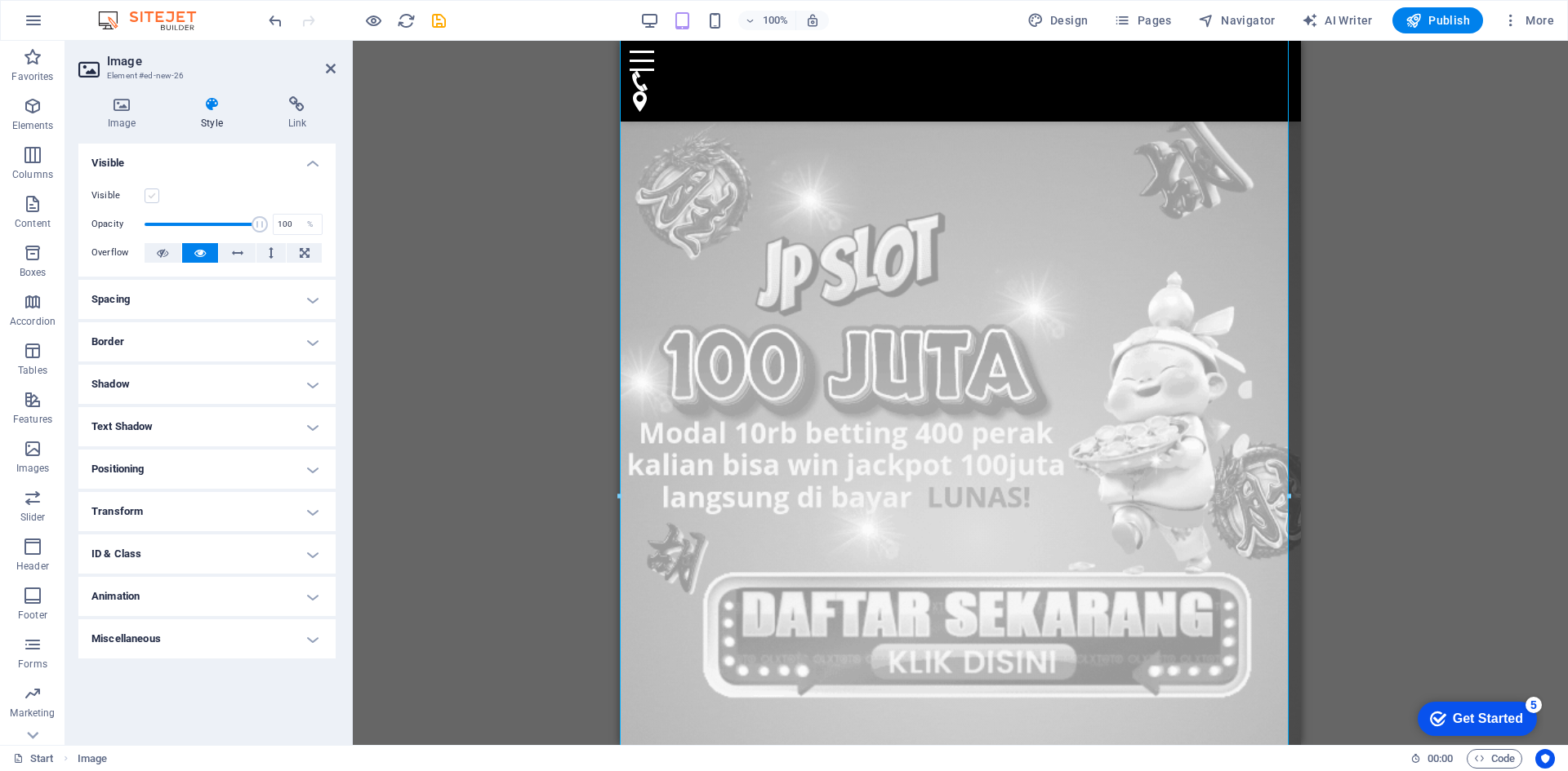
click at [0, 0] on input "Visible" at bounding box center [0, 0] width 0 height 0
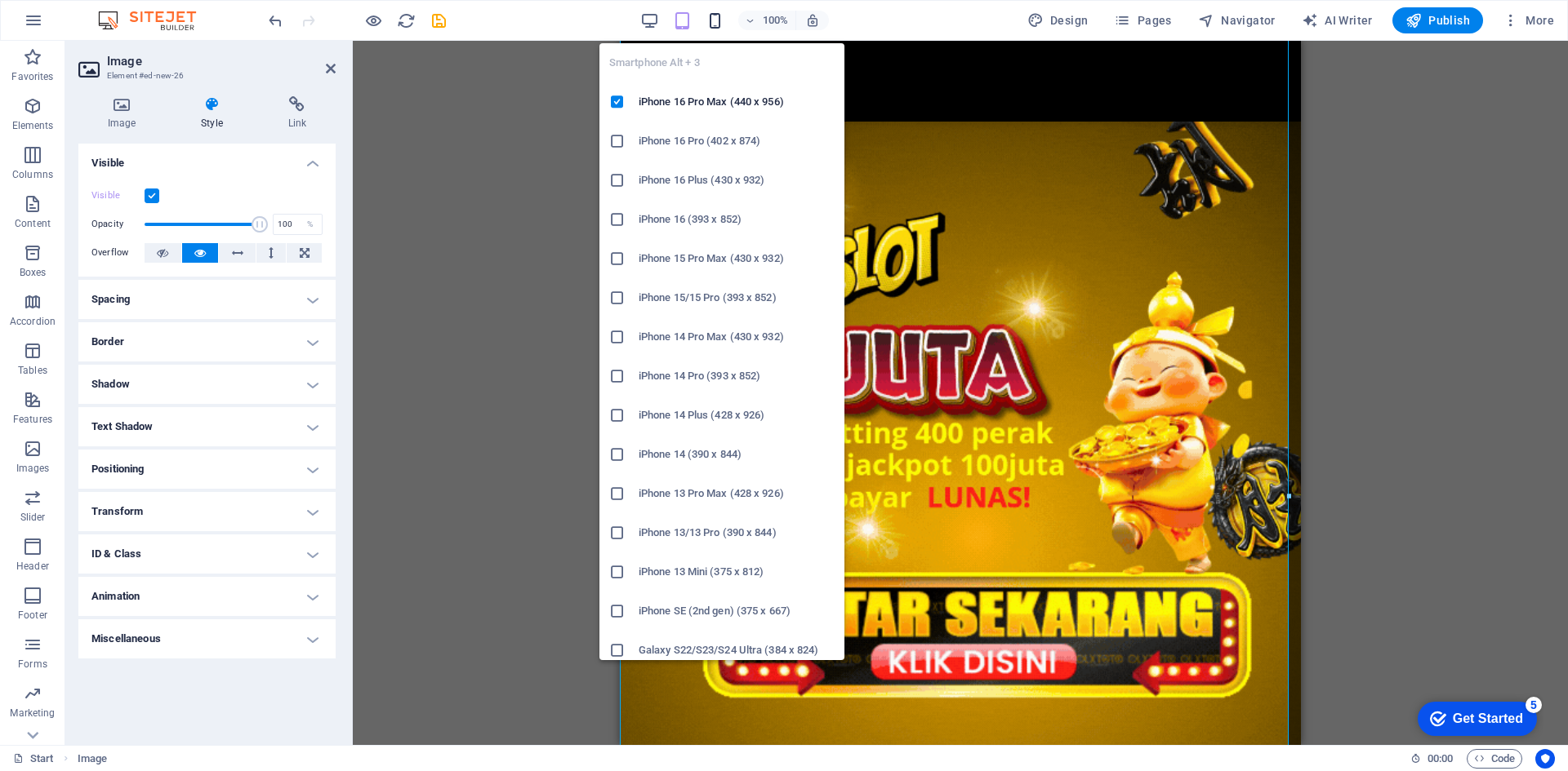
click at [721, 22] on icon "button" at bounding box center [714, 21] width 19 height 19
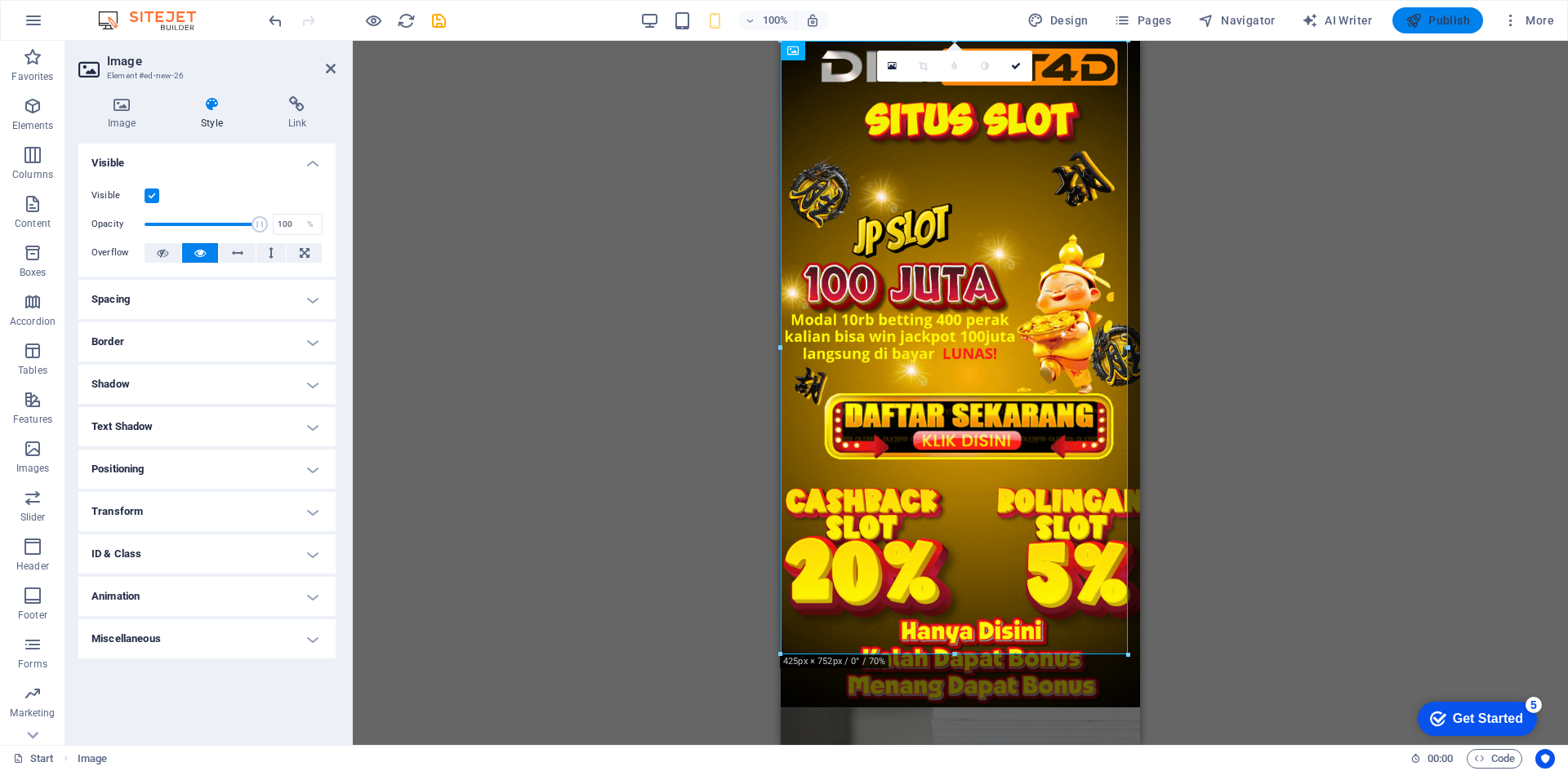
click at [1448, 30] on button "Publish" at bounding box center [1438, 20] width 91 height 26
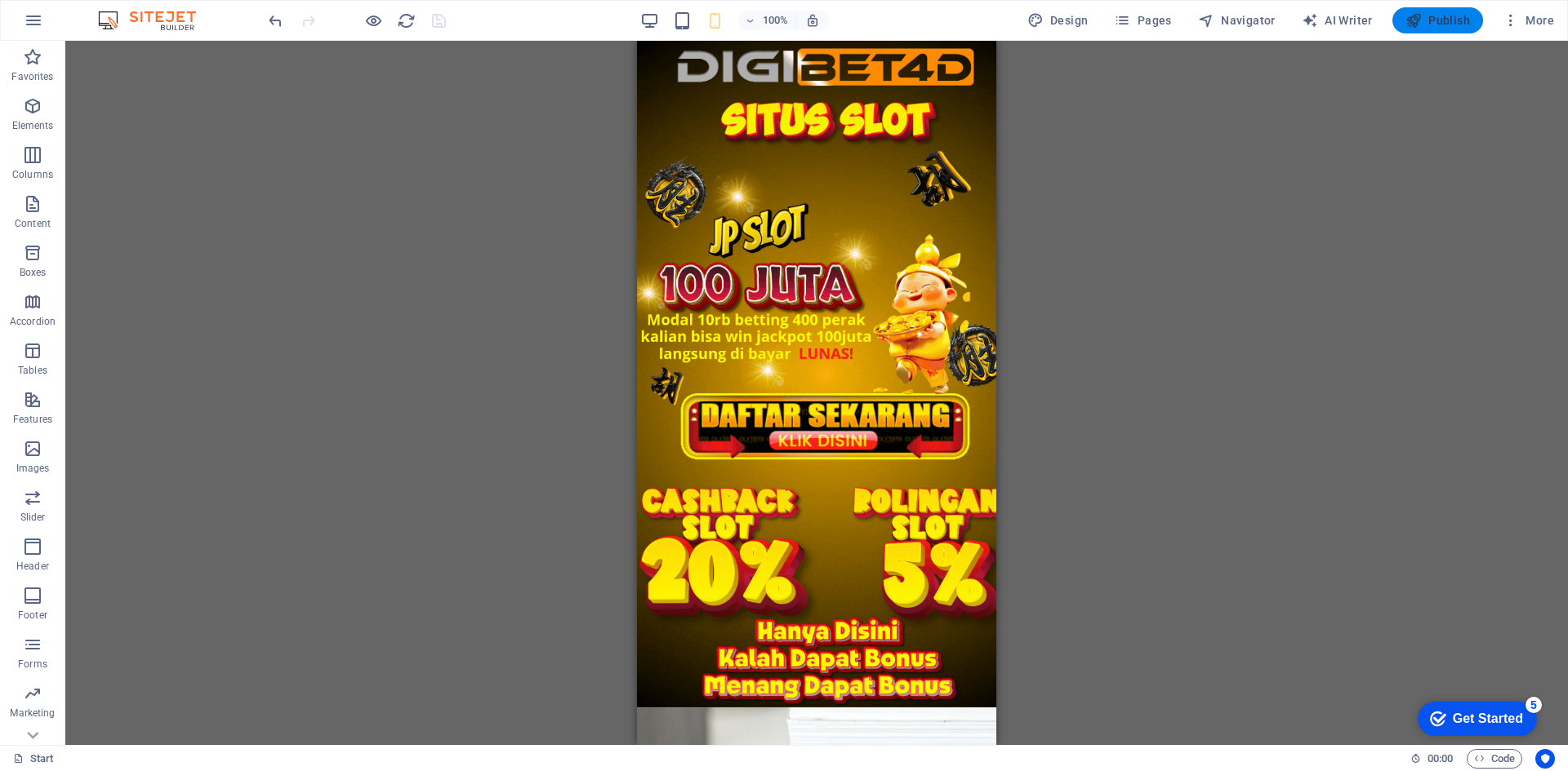
click at [1423, 25] on span "Publish" at bounding box center [1437, 21] width 64 height 16
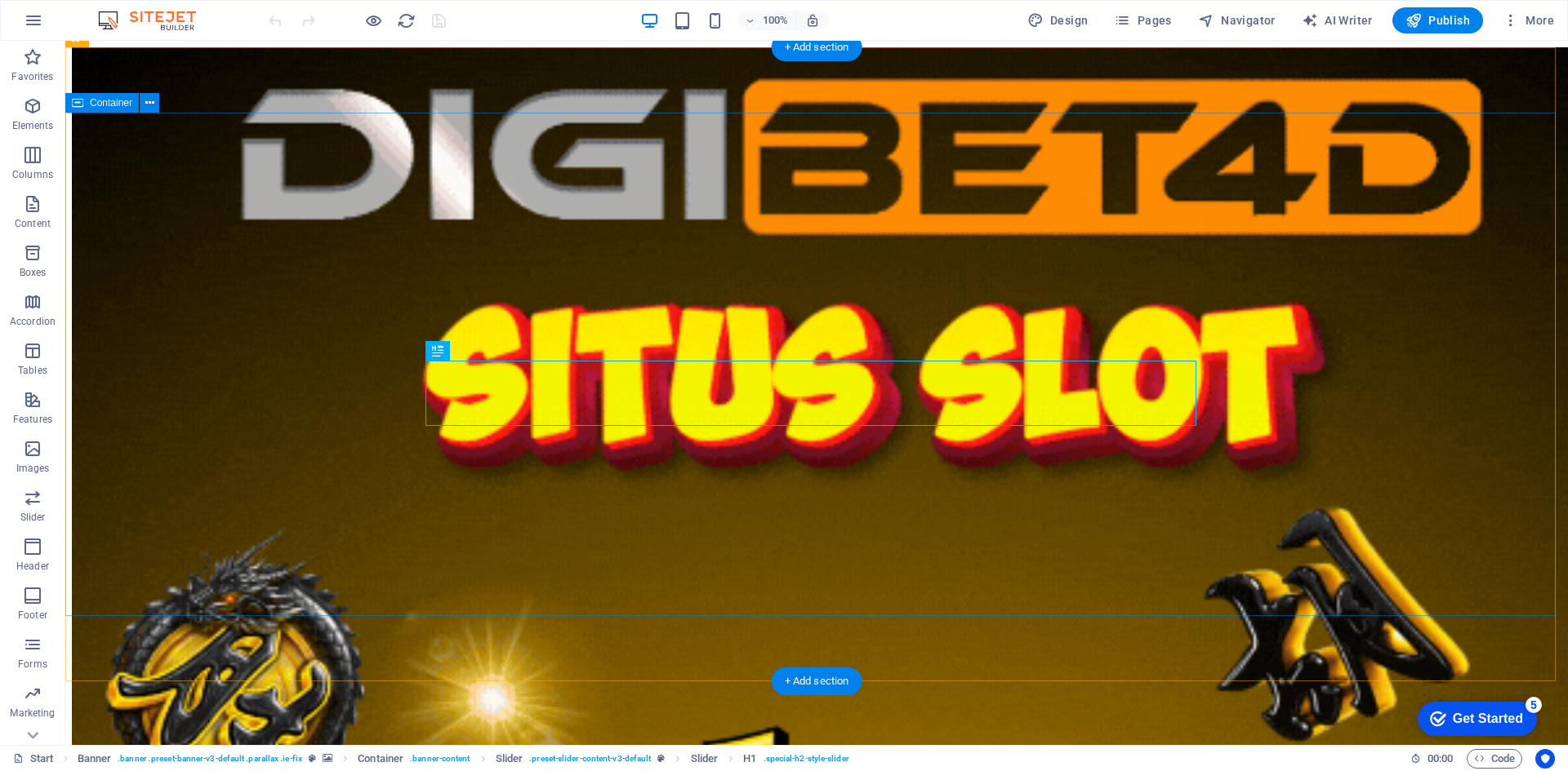
scroll to position [2630, 0]
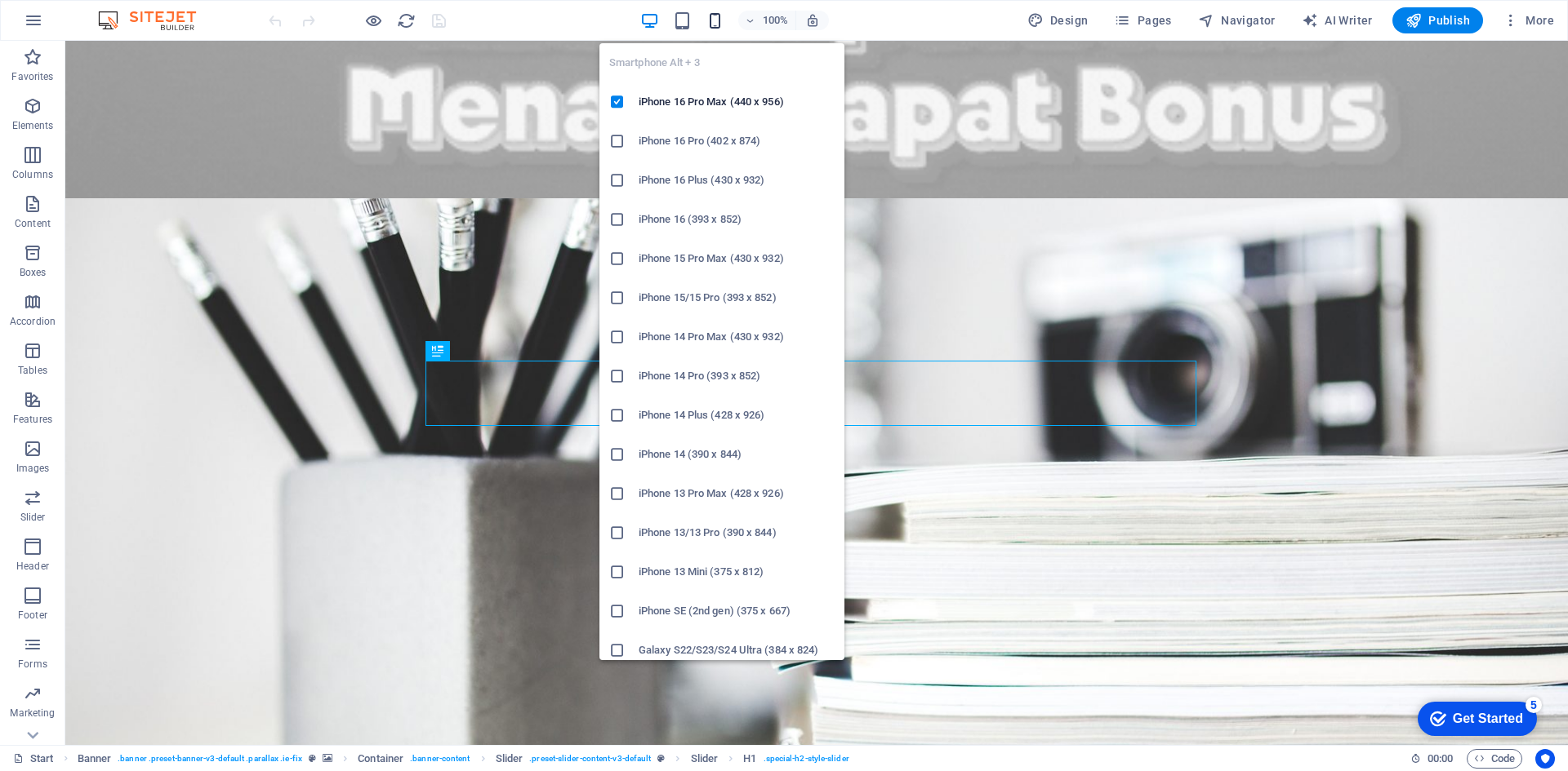
click at [713, 29] on icon "button" at bounding box center [714, 21] width 19 height 19
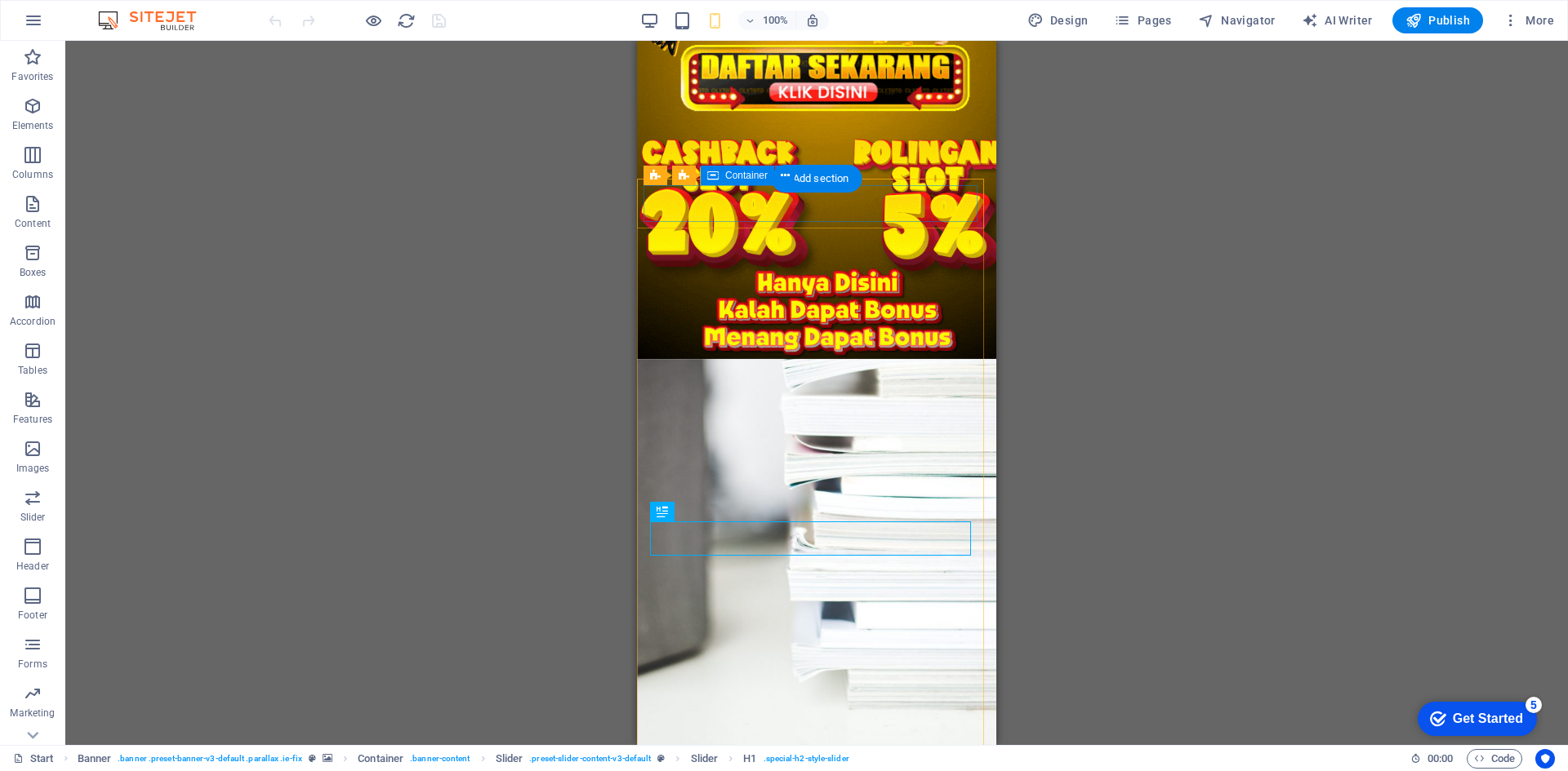
scroll to position [0, 0]
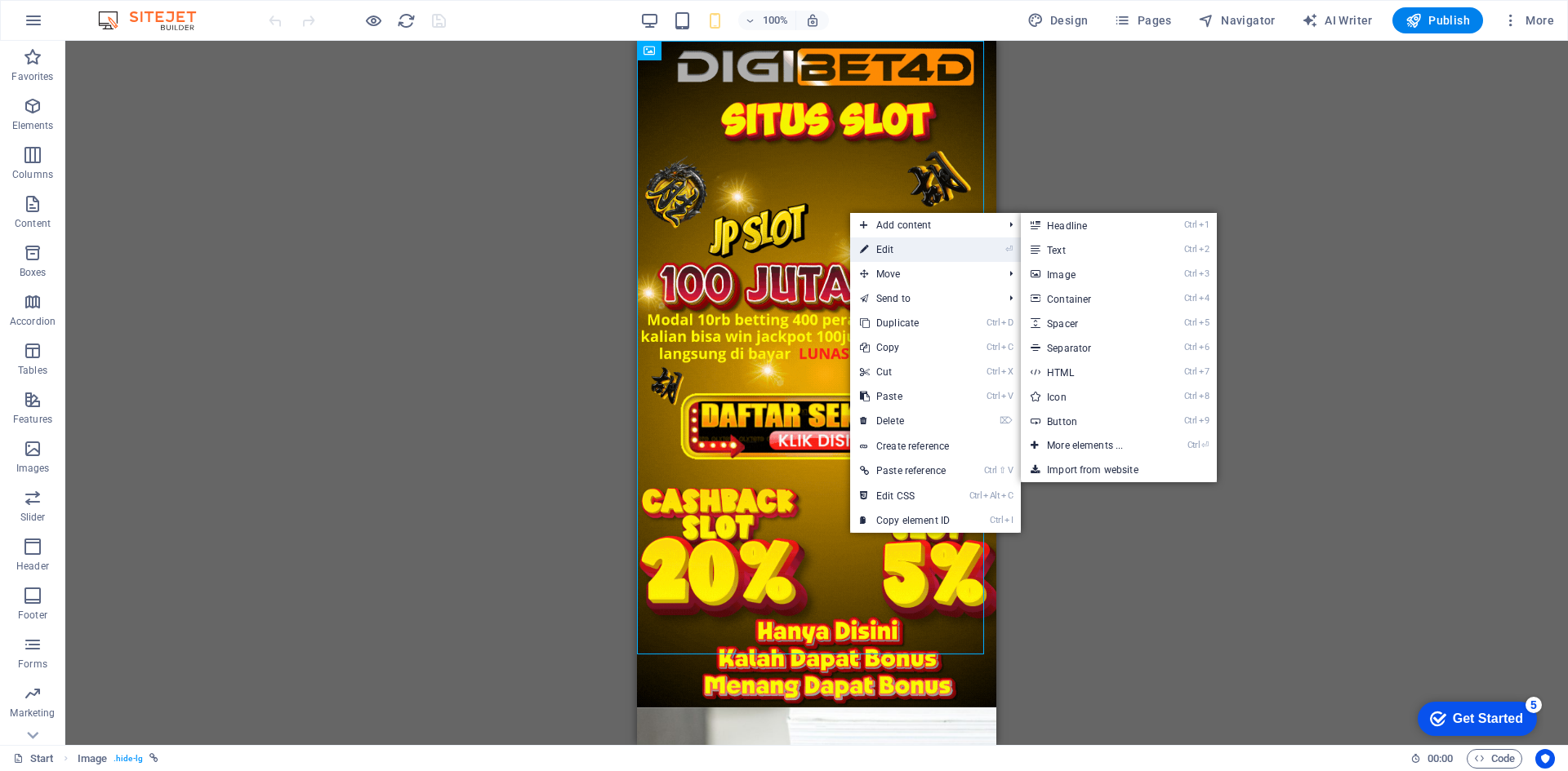
click at [899, 246] on link "⏎ Edit" at bounding box center [904, 249] width 110 height 24
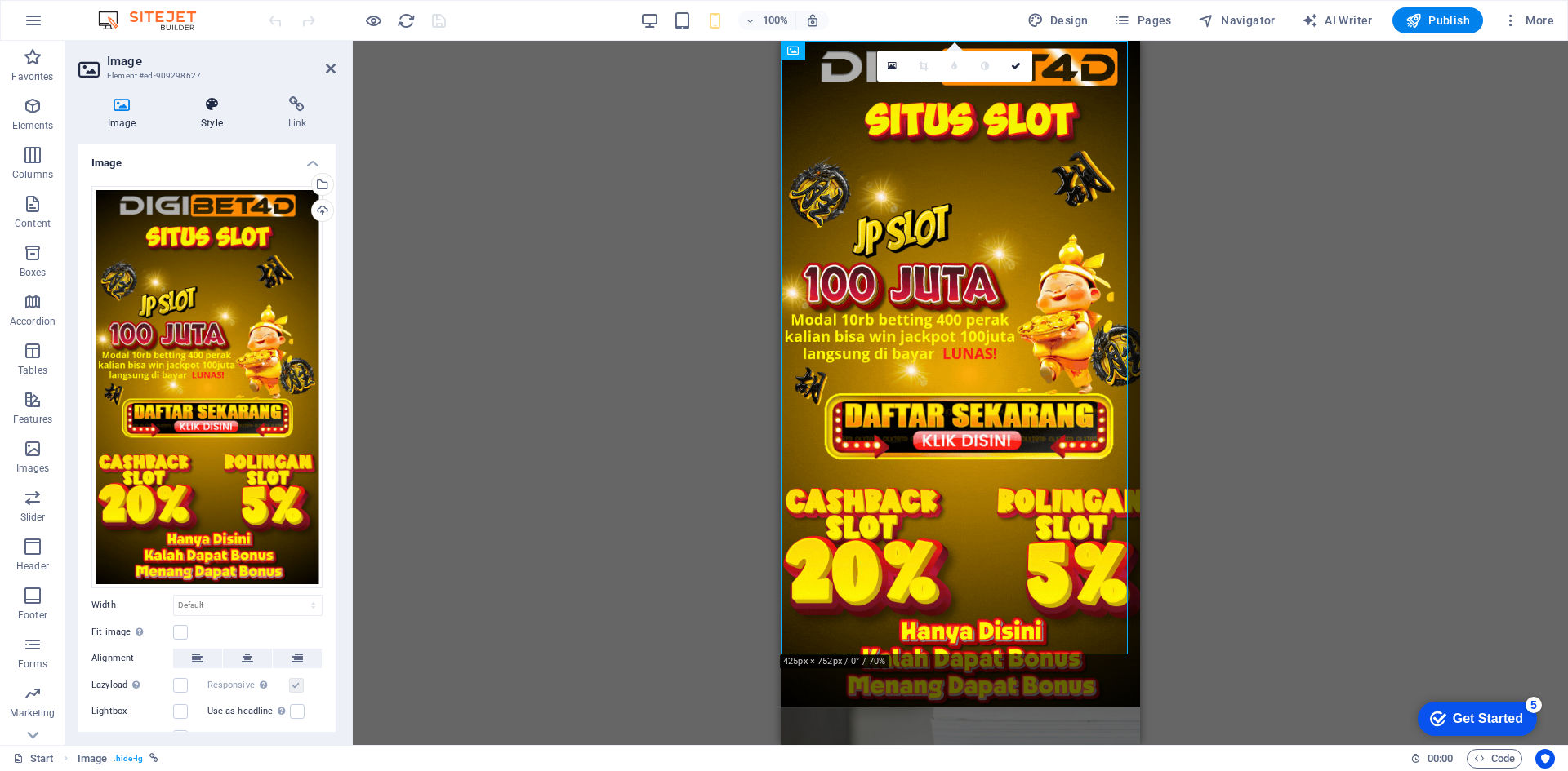
click at [204, 106] on icon at bounding box center [211, 104] width 80 height 16
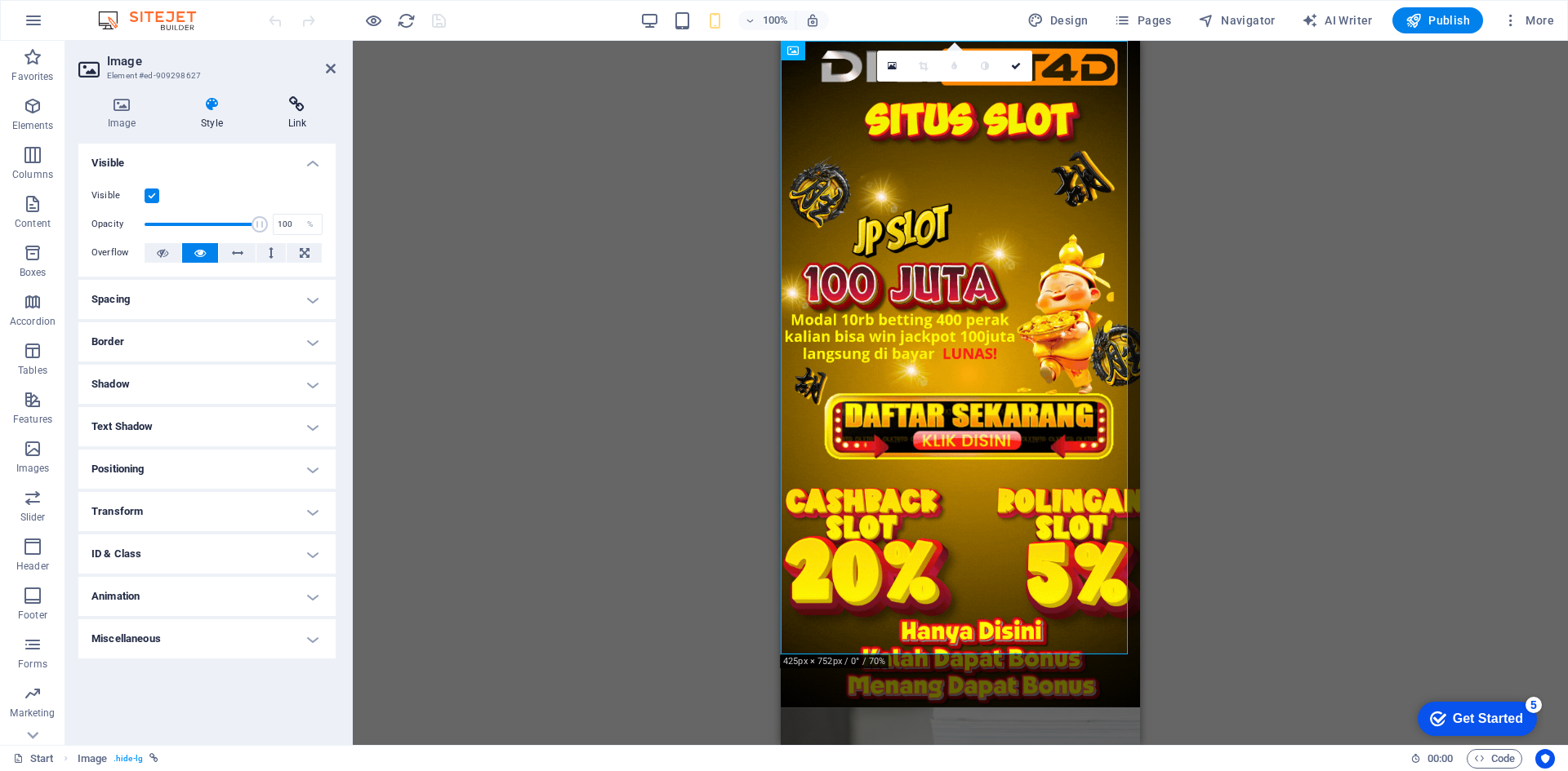
click at [297, 107] on icon at bounding box center [297, 104] width 77 height 16
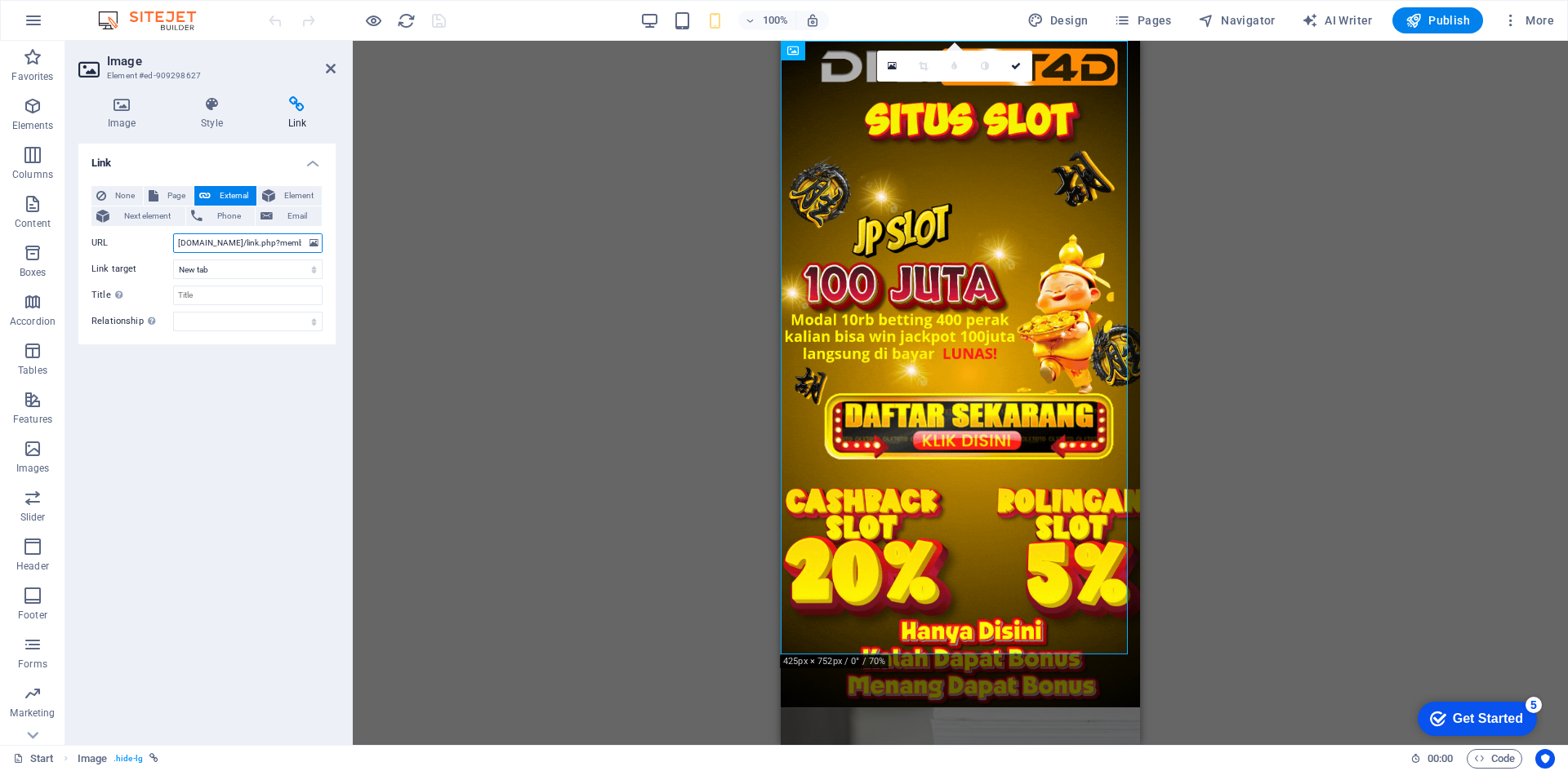
click at [239, 244] on input "[DOMAIN_NAME]/link.php?member=vvip" at bounding box center [247, 243] width 149 height 20
paste input "https://"
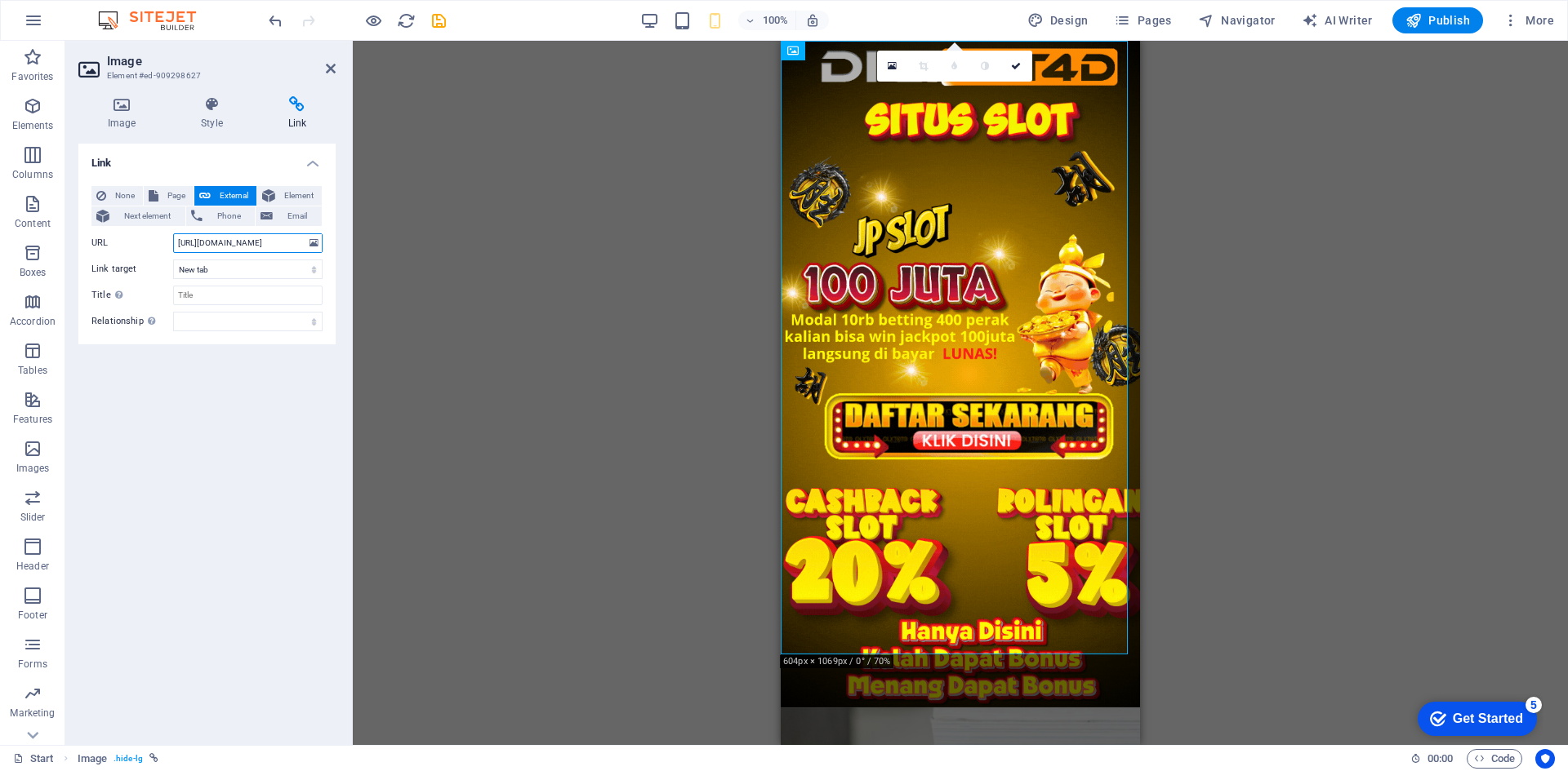
click at [263, 243] on input "https://dormansedo.online/link.php?member=vvip" at bounding box center [247, 243] width 149 height 20
click at [243, 239] on input "https://dormansedo.online/link.php?member=vvip" at bounding box center [247, 243] width 149 height 20
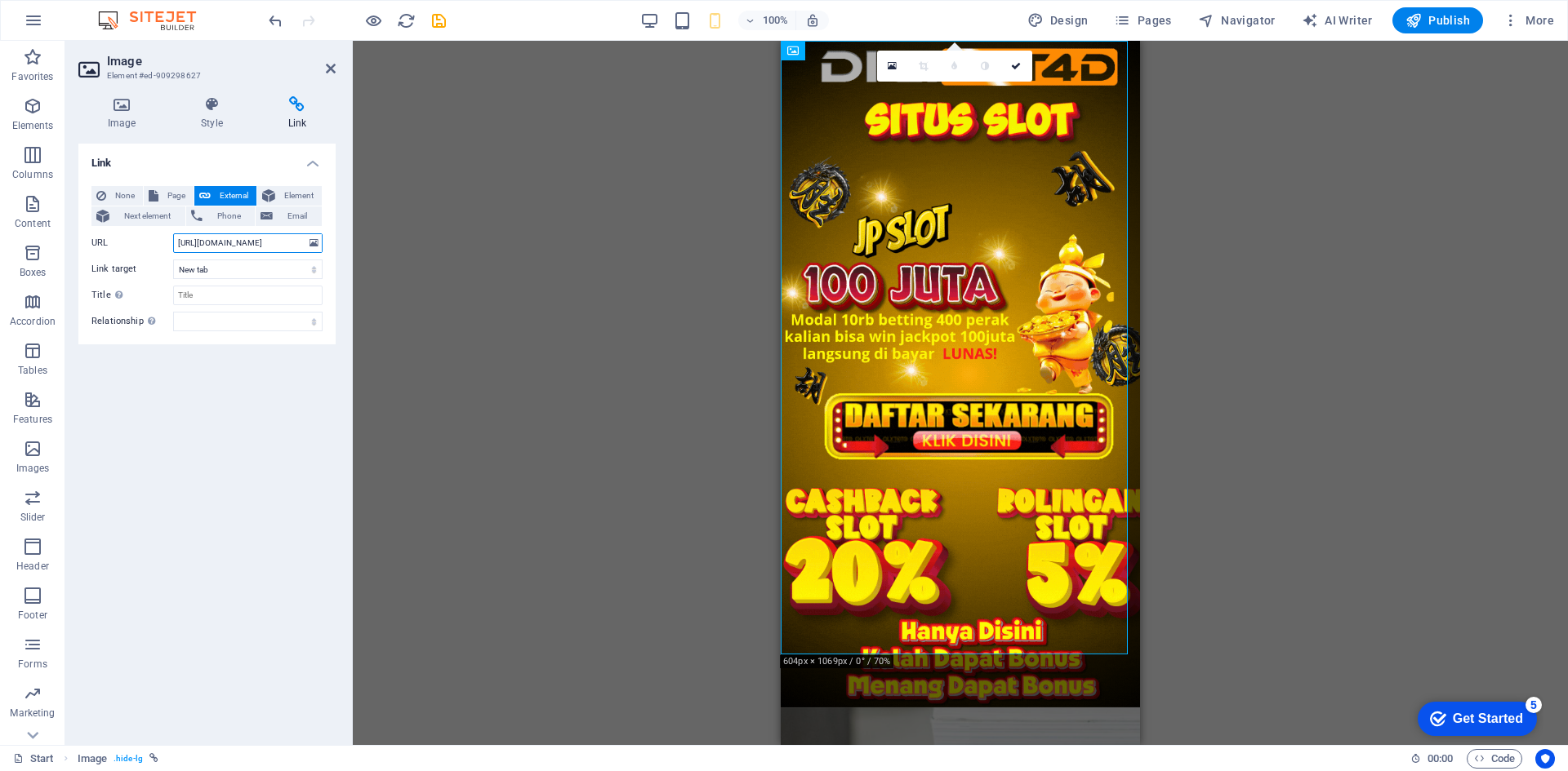
click at [243, 239] on input "https://dormansedo.online/link.php?member=vvip" at bounding box center [247, 243] width 149 height 20
paste input "register.ph"
click at [237, 245] on input "[DOMAIN_NAME]/link.php?member=vvip" at bounding box center [247, 243] width 149 height 20
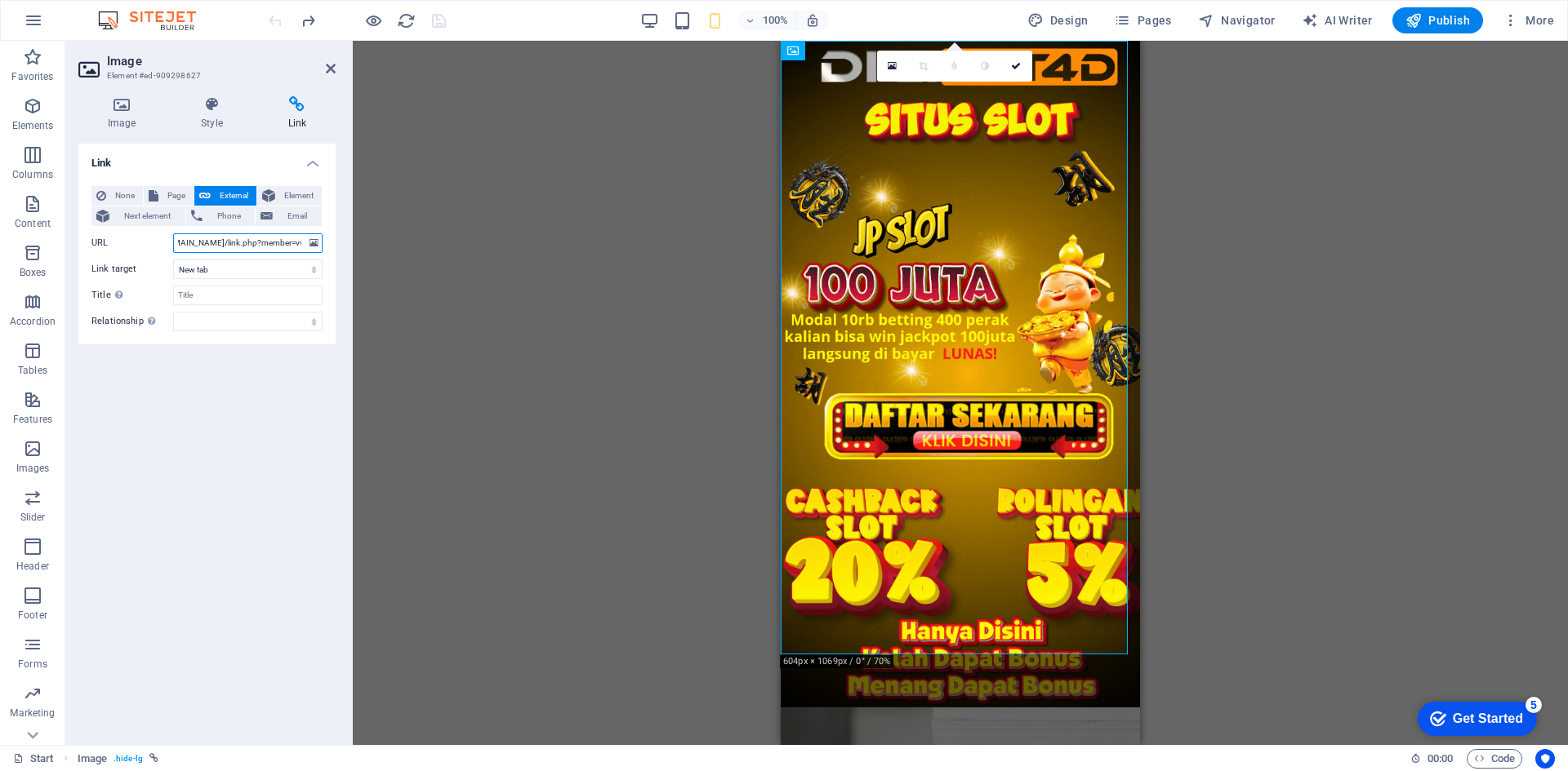
click at [237, 245] on input "[DOMAIN_NAME]/link.php?member=vvip" at bounding box center [247, 243] width 149 height 20
paste input "https://"
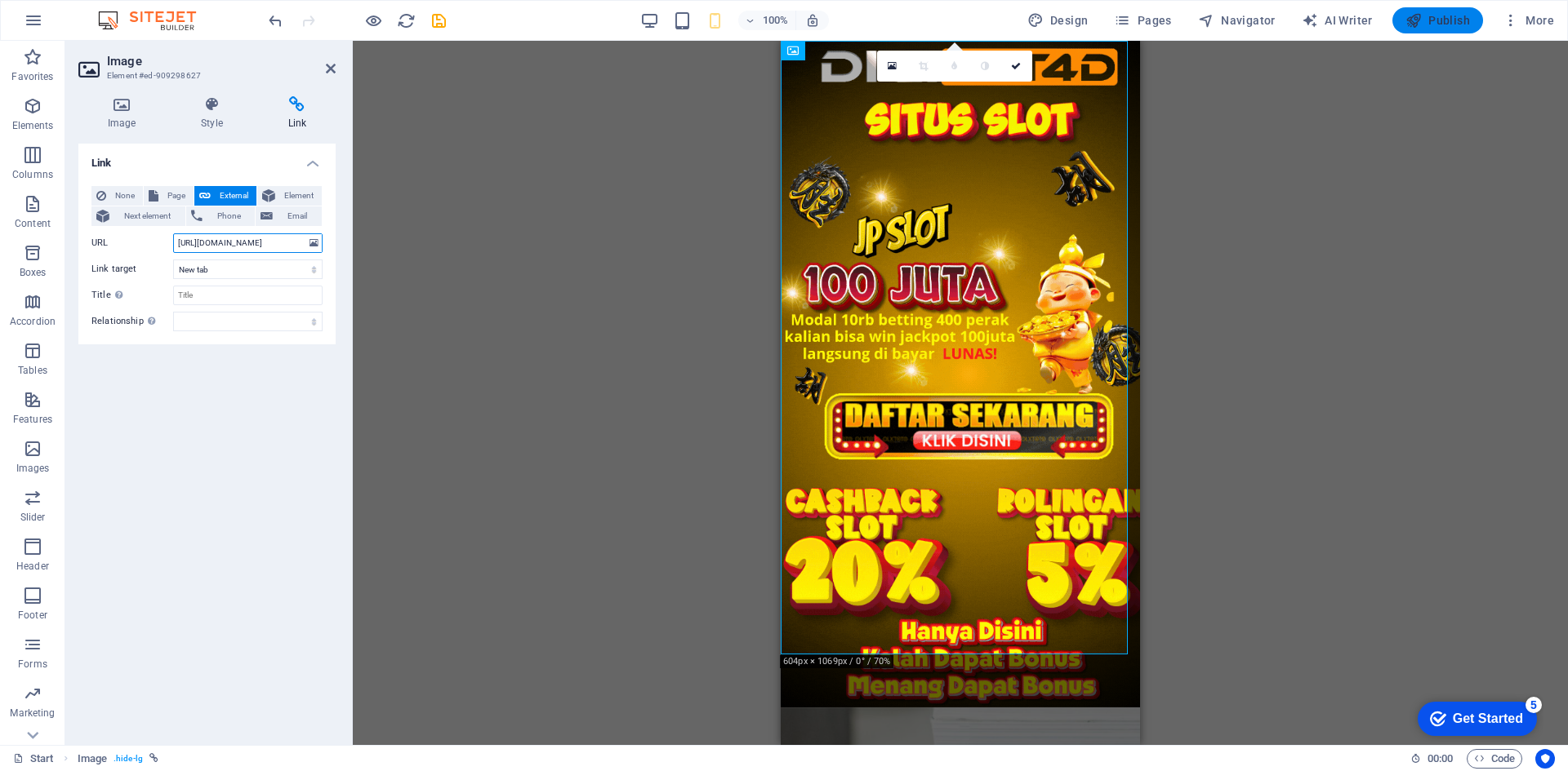
type input "https://dormansedo.online/link.php?member=vvip"
click at [1429, 22] on span "Publish" at bounding box center [1437, 21] width 64 height 16
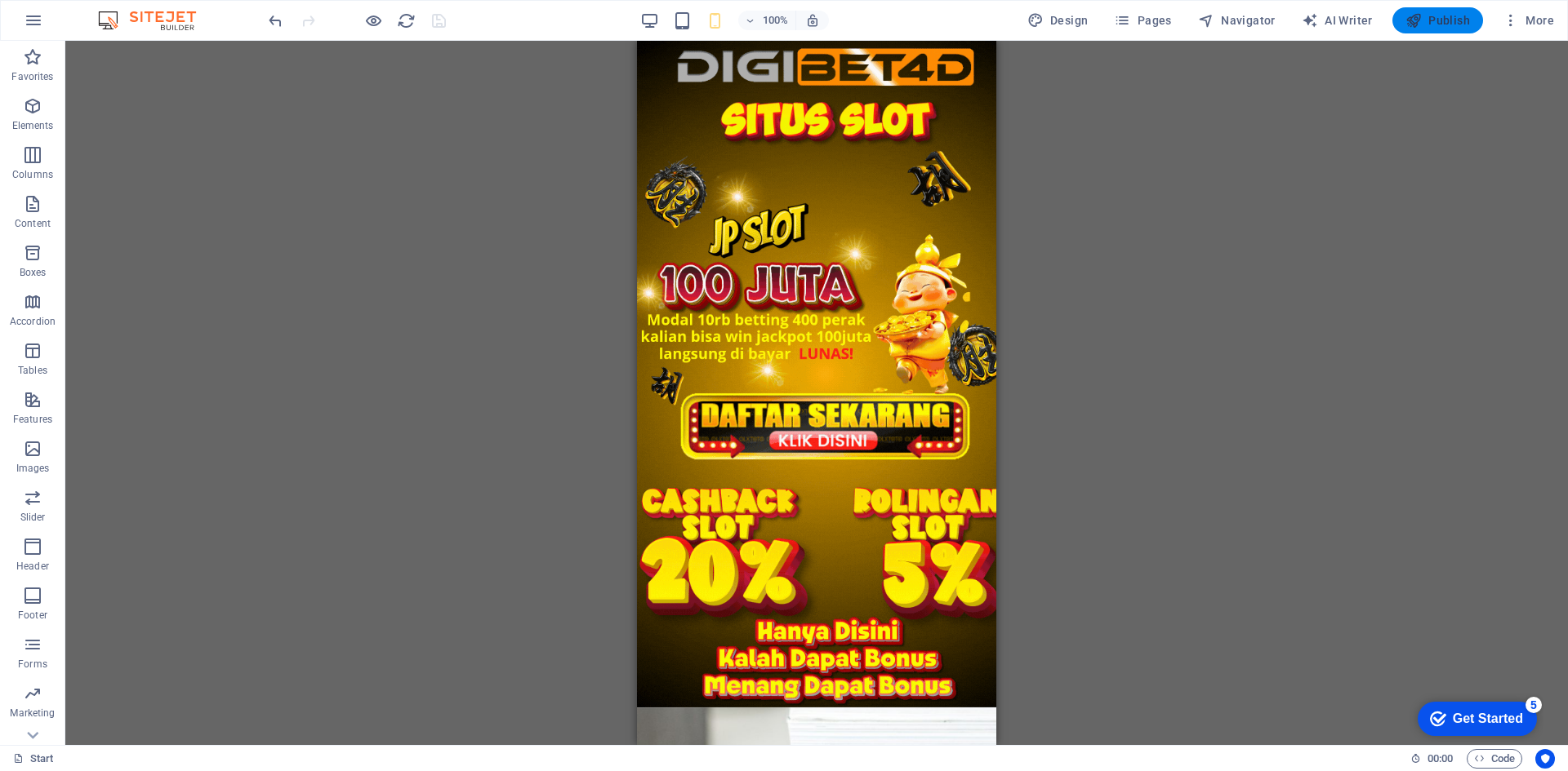
click at [1429, 22] on span "Publish" at bounding box center [1437, 21] width 64 height 16
